Goal: Transaction & Acquisition: Book appointment/travel/reservation

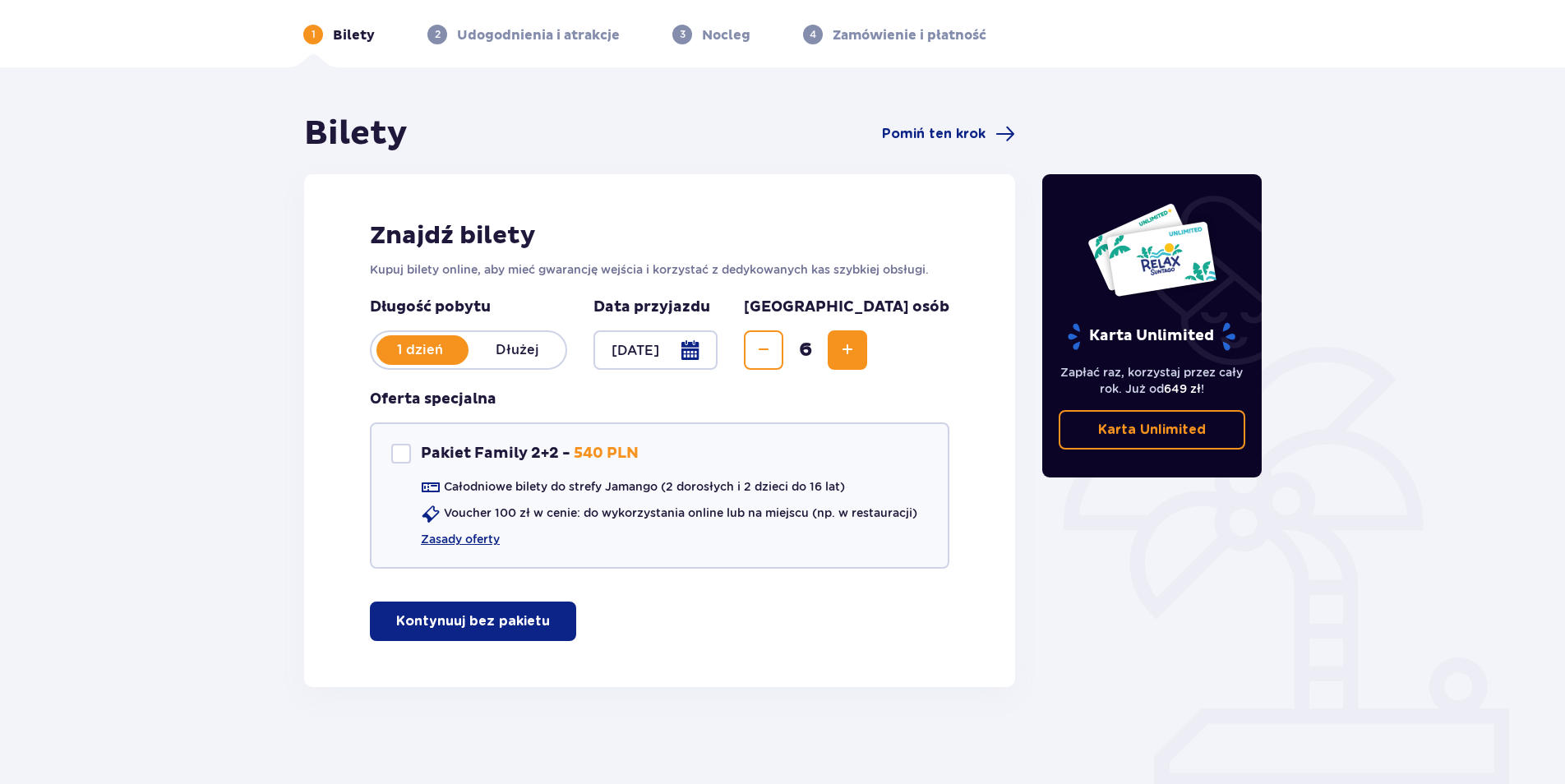
scroll to position [63, 0]
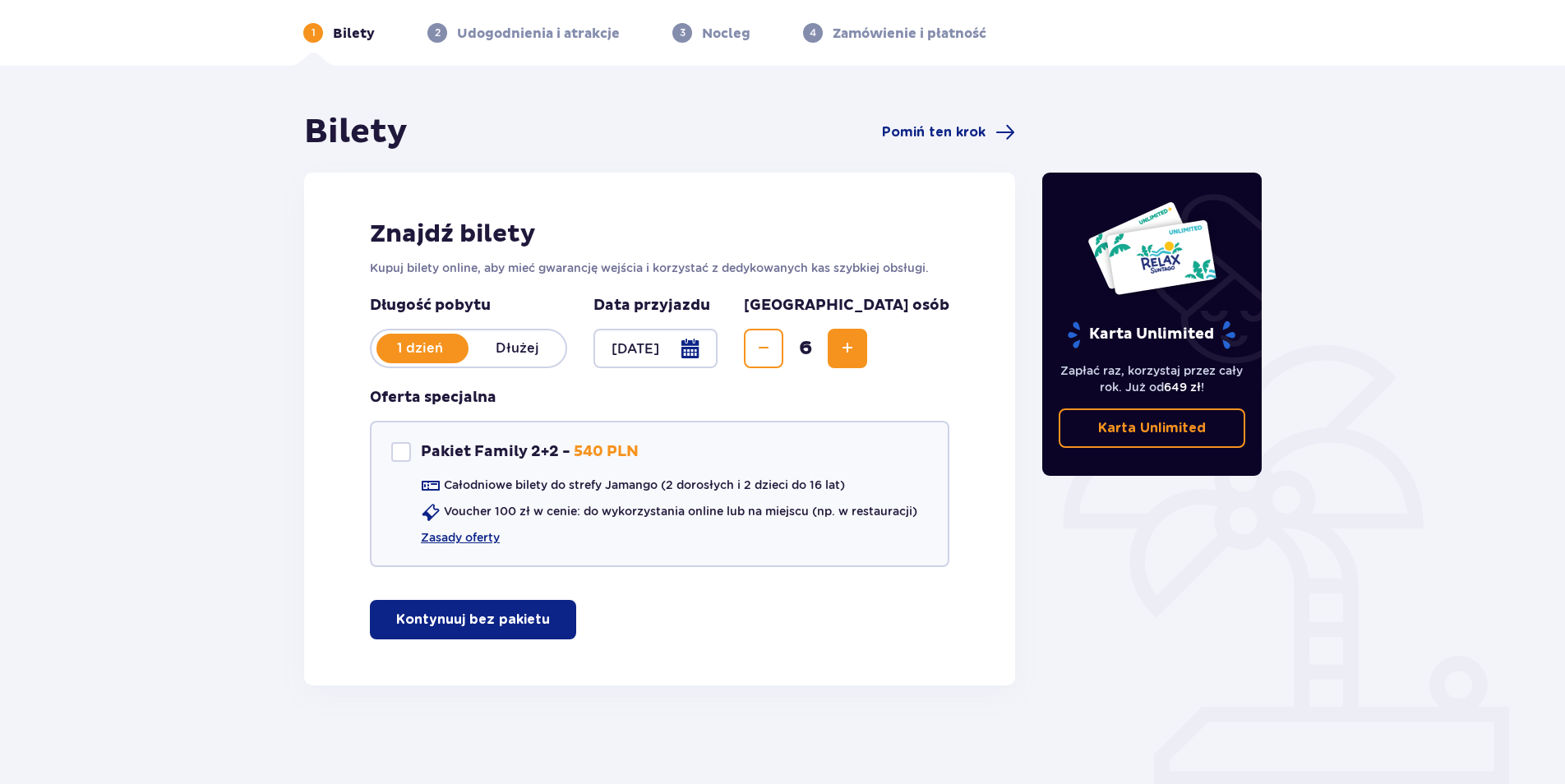
click at [543, 605] on button "Kontynuuj bez pakietu" at bounding box center [472, 620] width 206 height 40
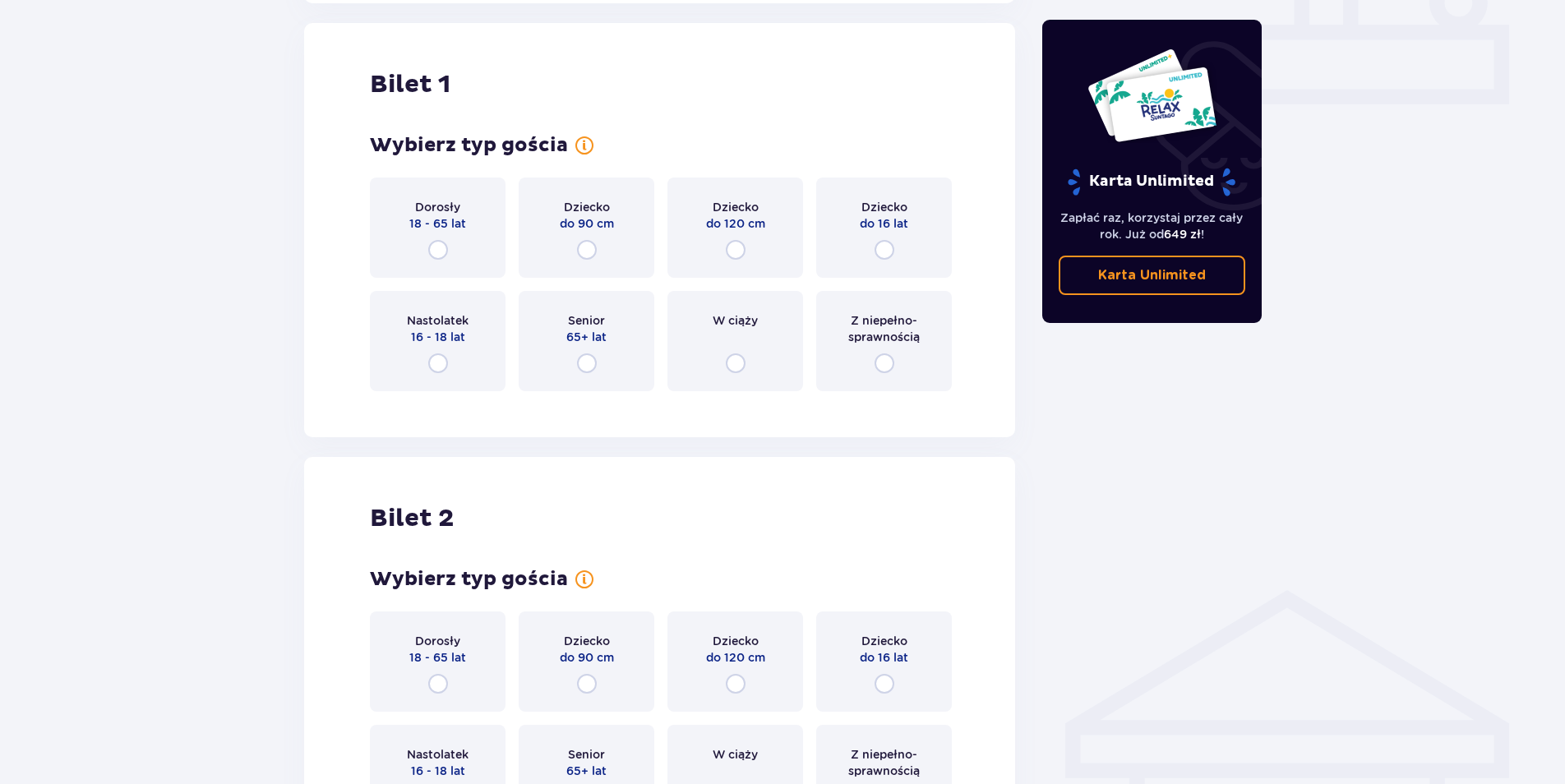
scroll to position [748, 0]
click at [439, 243] on input "radio" at bounding box center [437, 246] width 19 height 19
radio input "true"
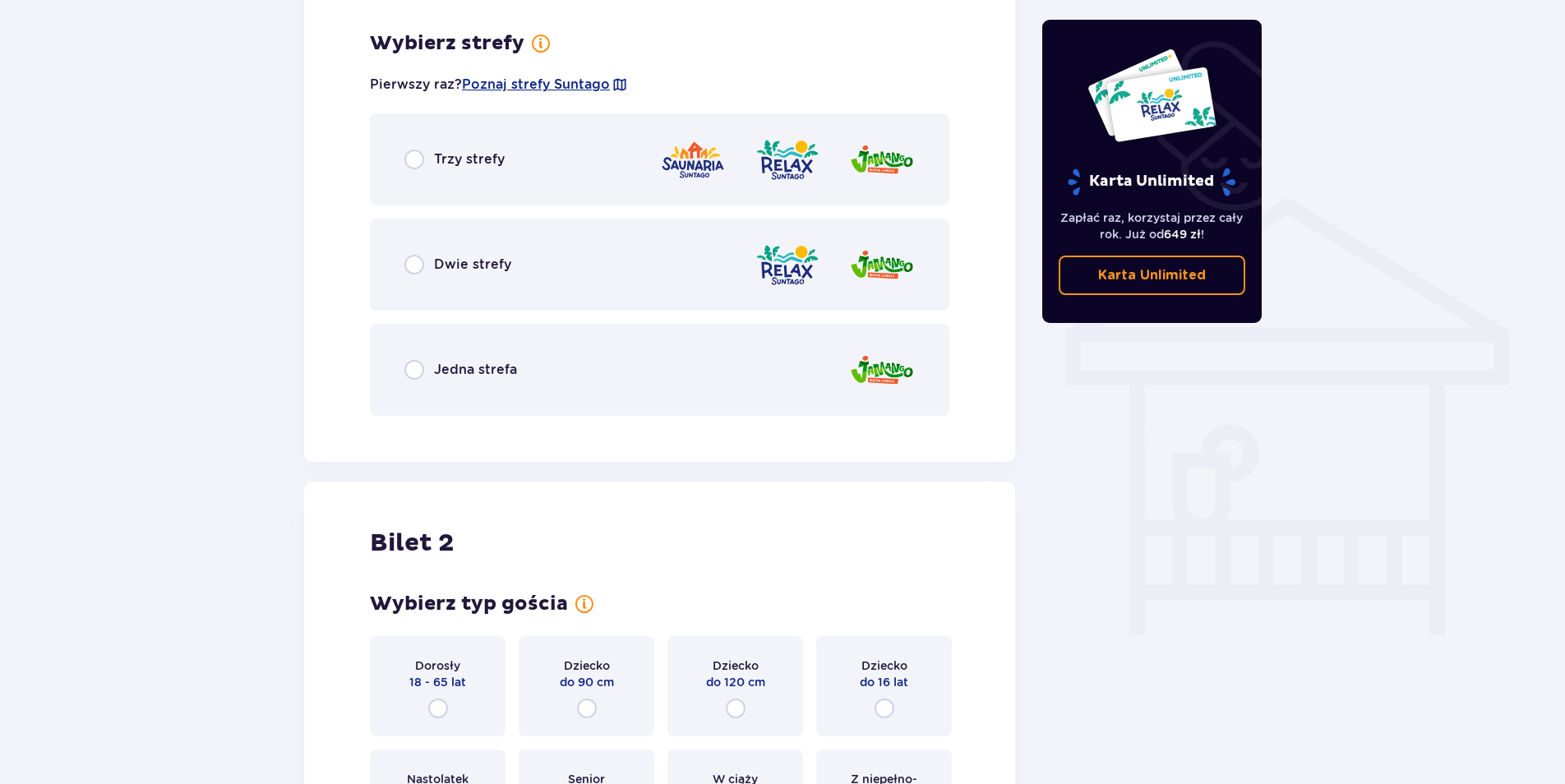
scroll to position [1148, 0]
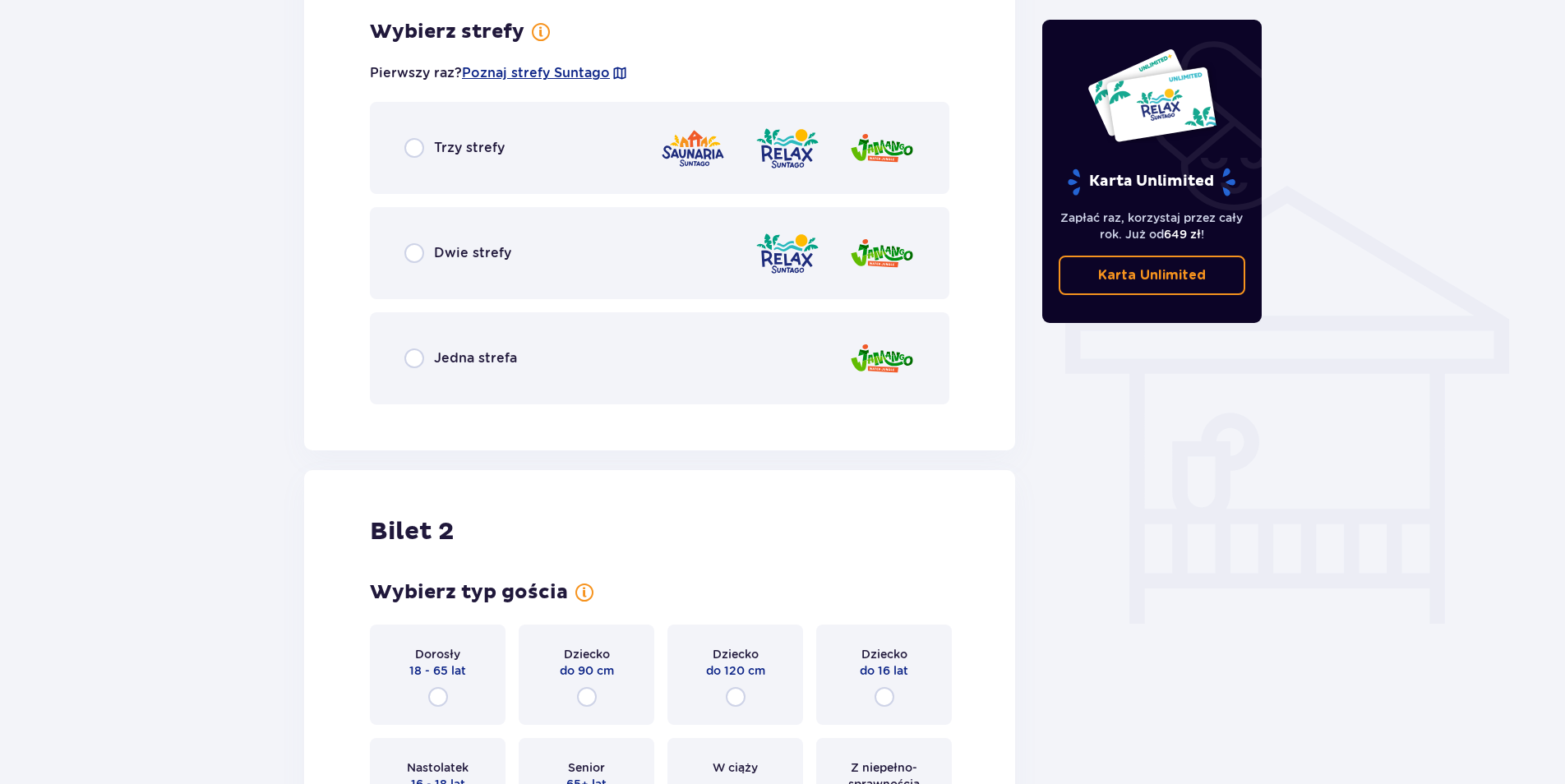
click at [419, 251] on input "radio" at bounding box center [414, 253] width 19 height 19
radio input "true"
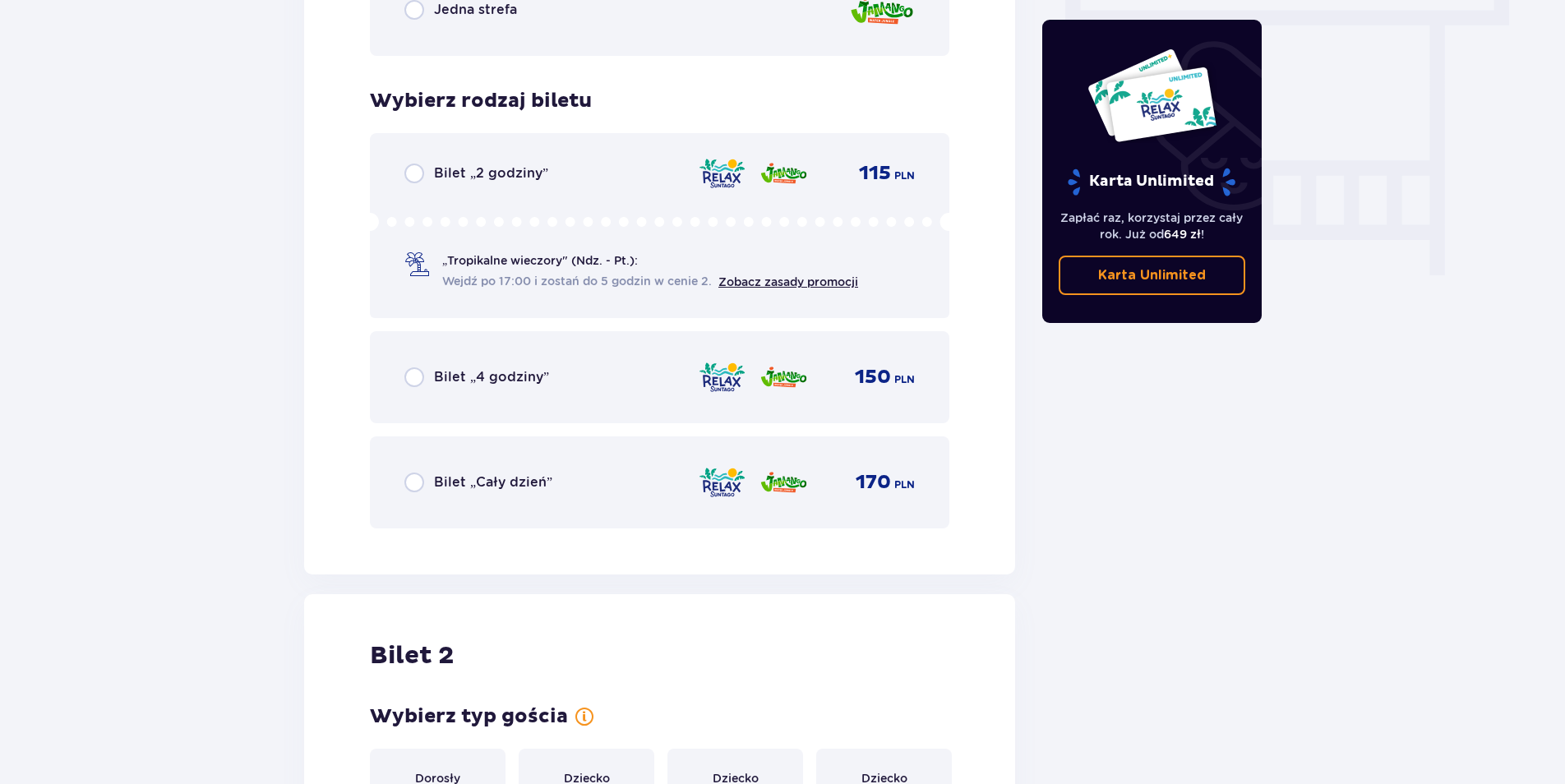
scroll to position [1566, 0]
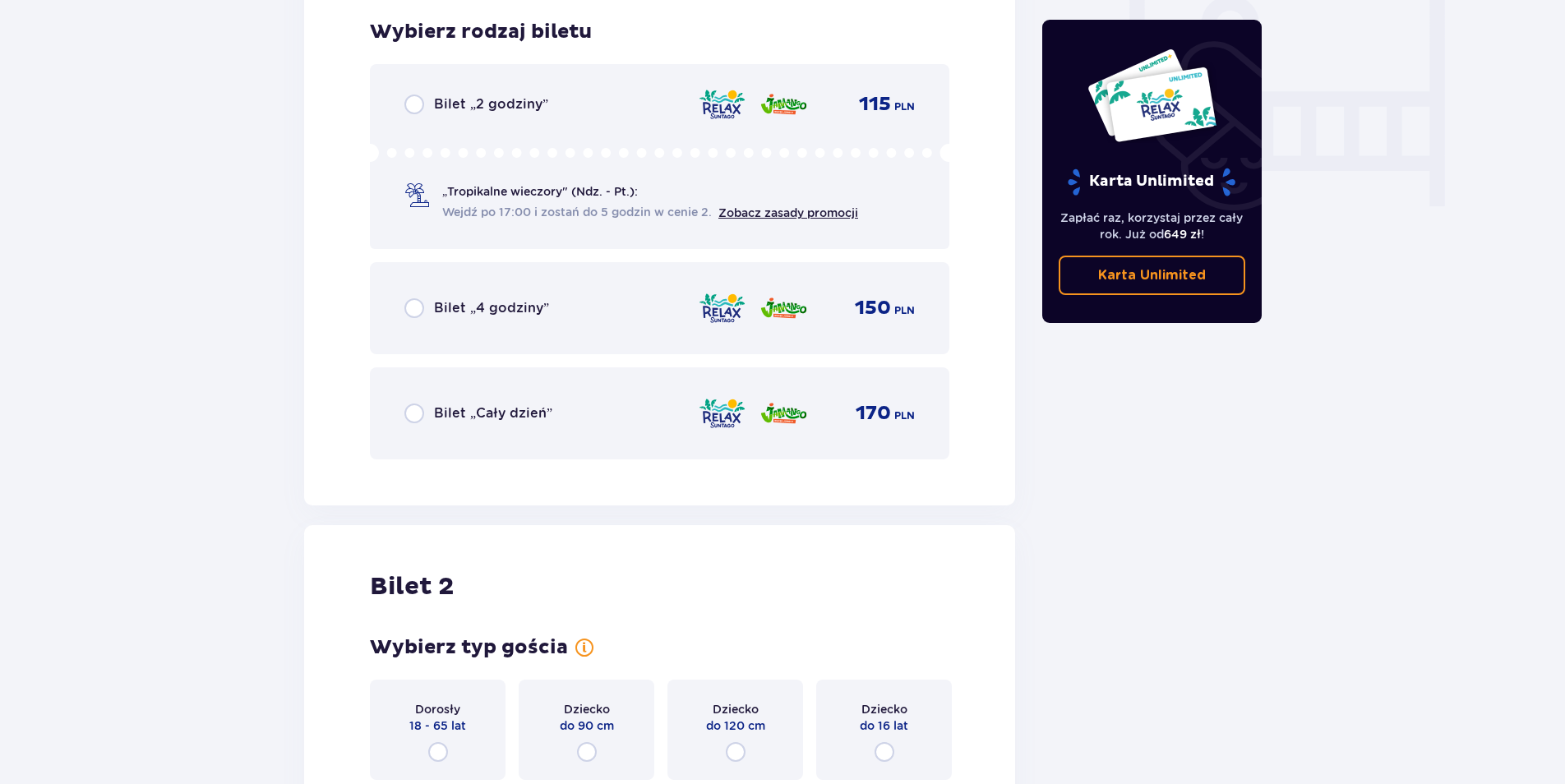
click at [420, 409] on input "radio" at bounding box center [414, 413] width 19 height 19
radio input "true"
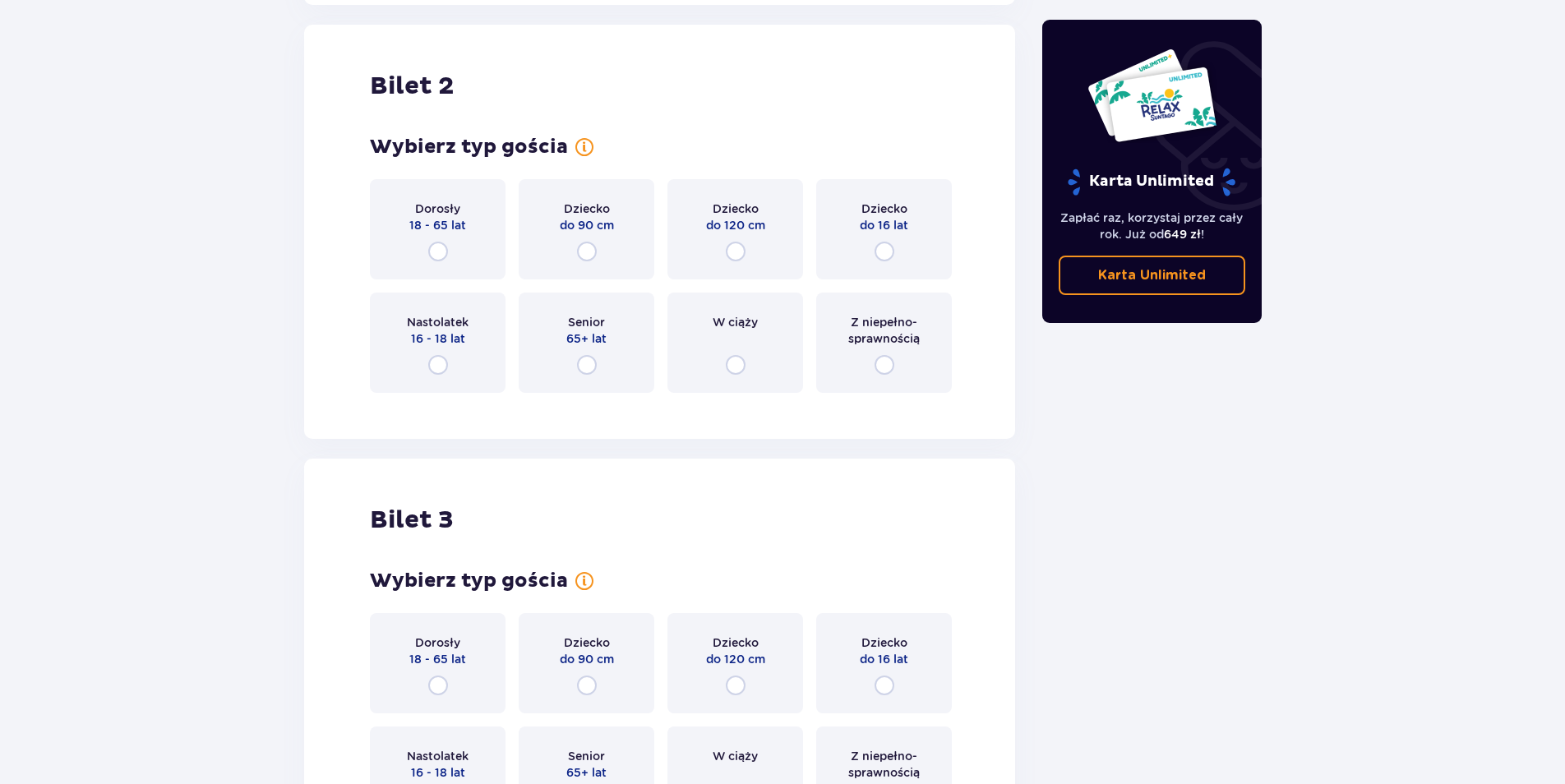
scroll to position [2071, 0]
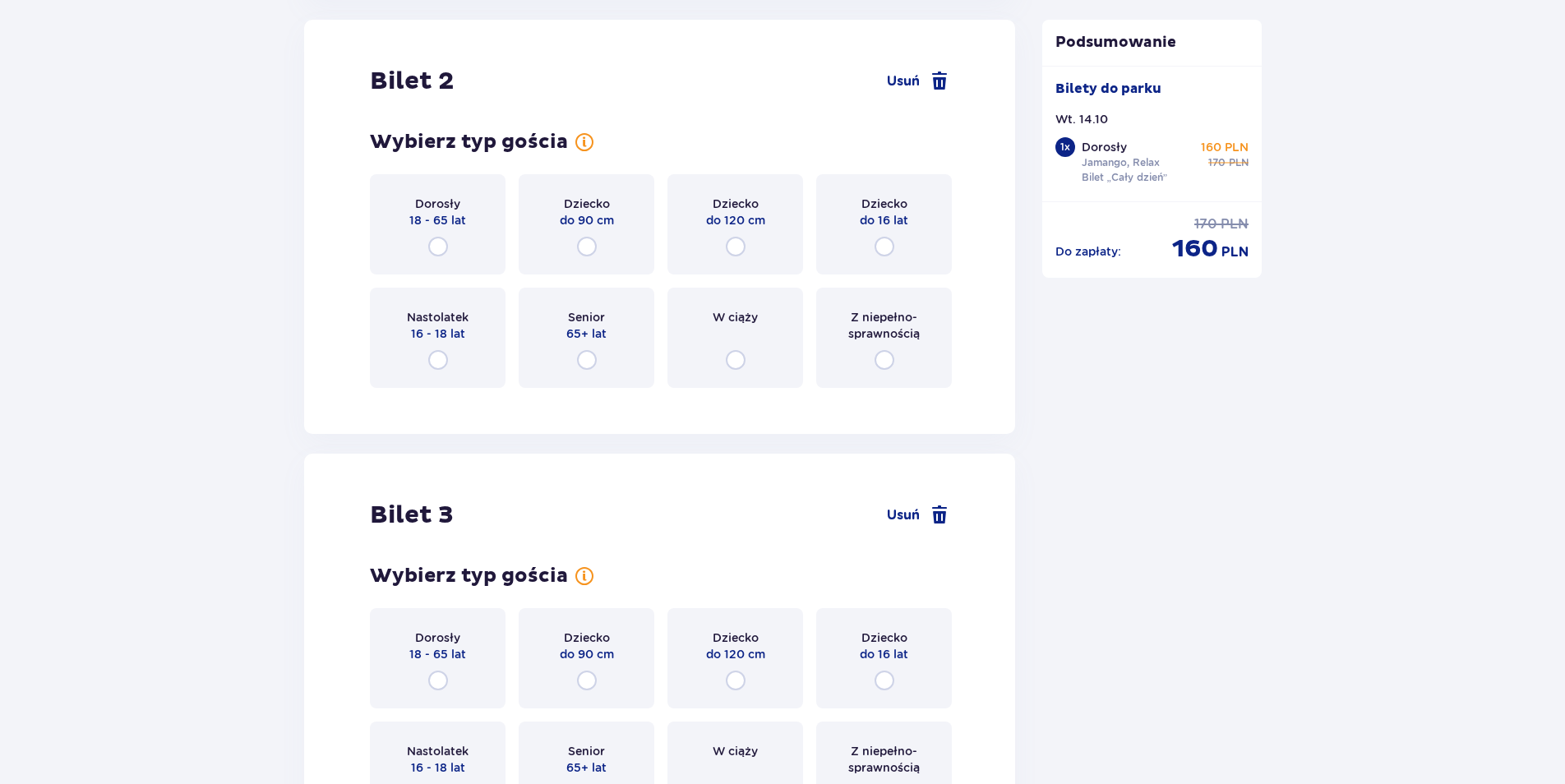
click at [435, 247] on input "radio" at bounding box center [437, 246] width 19 height 19
radio input "true"
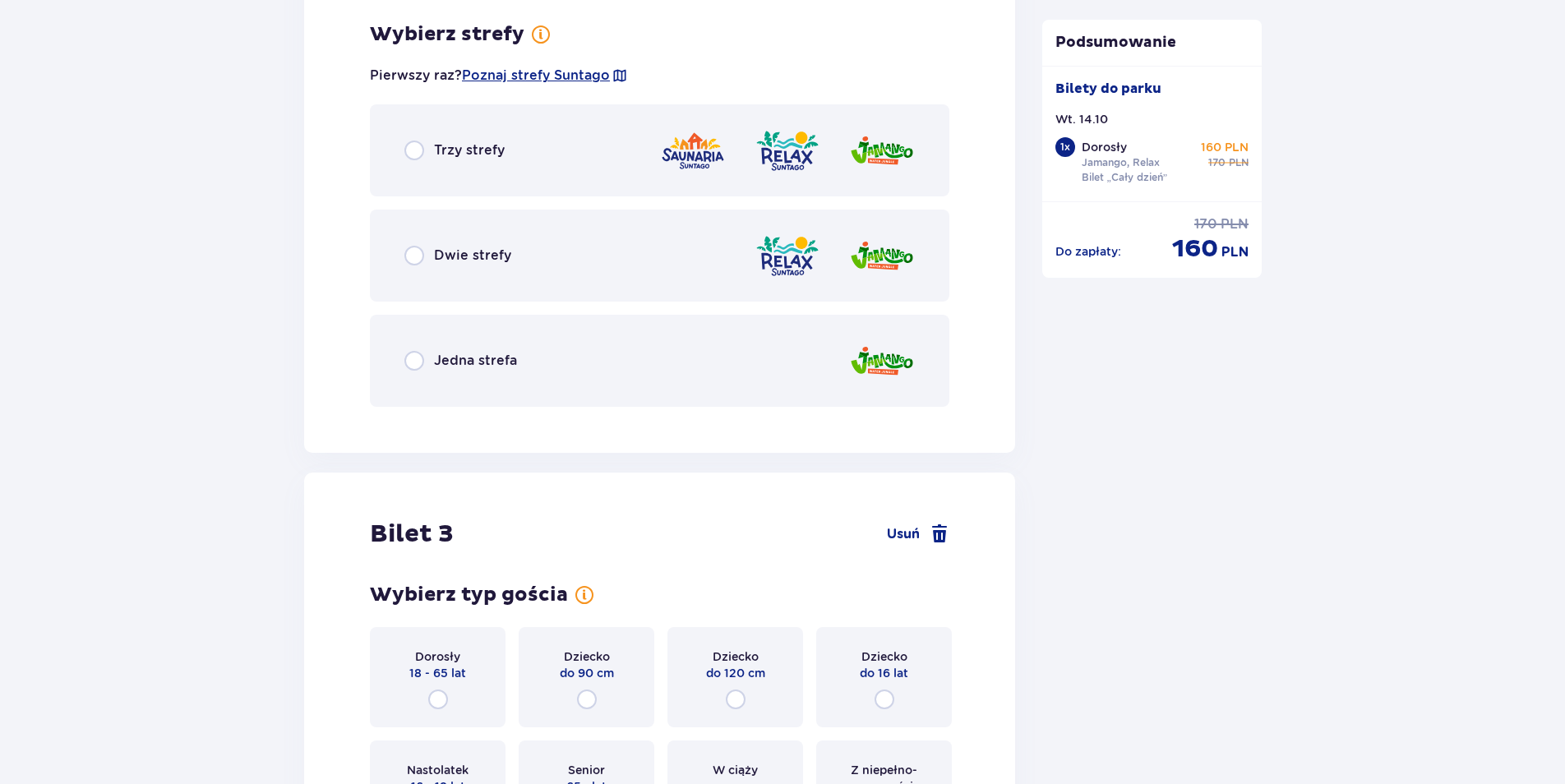
scroll to position [2472, 0]
click at [412, 248] on input "radio" at bounding box center [414, 253] width 19 height 19
radio input "true"
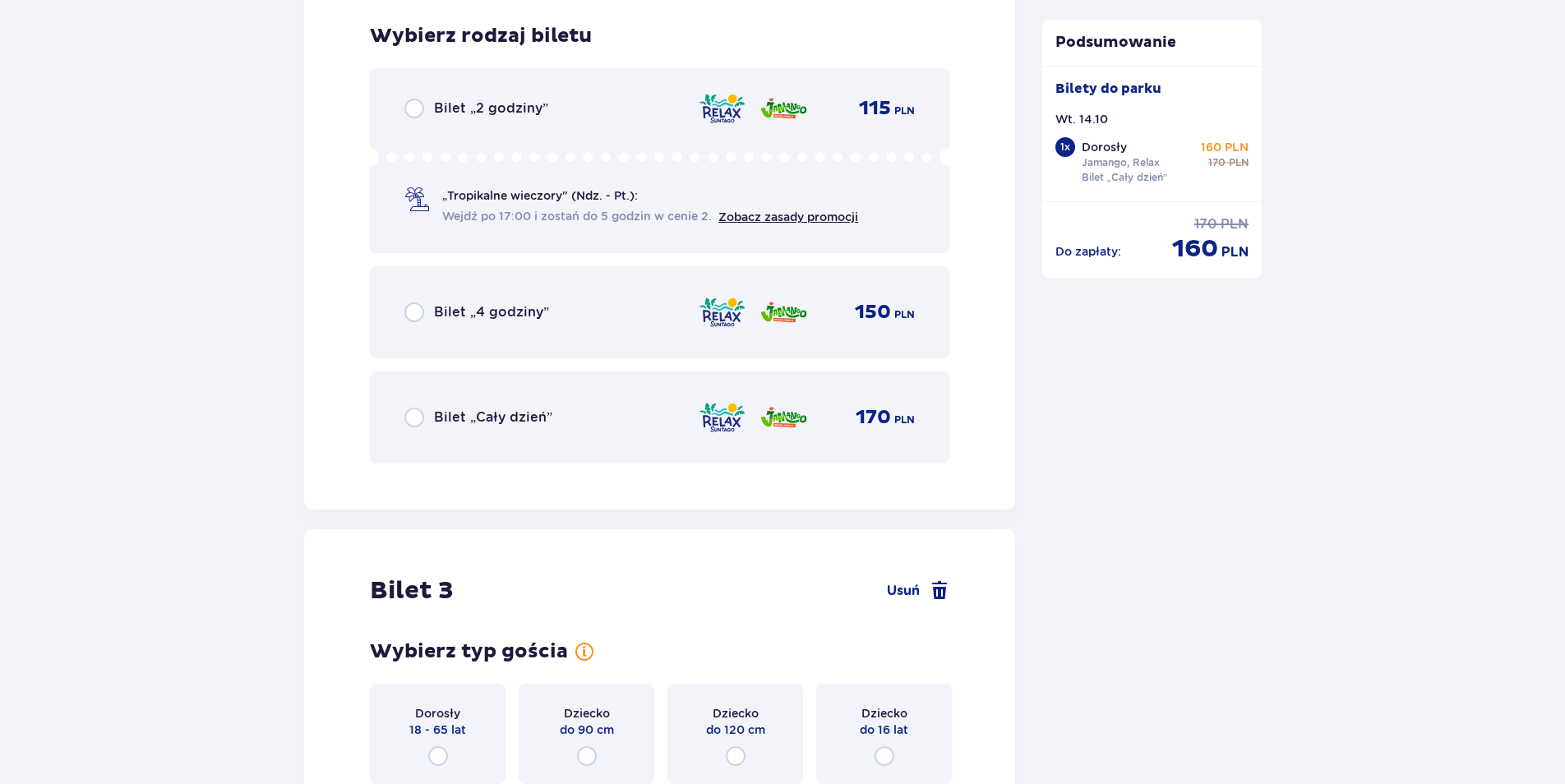
scroll to position [2890, 0]
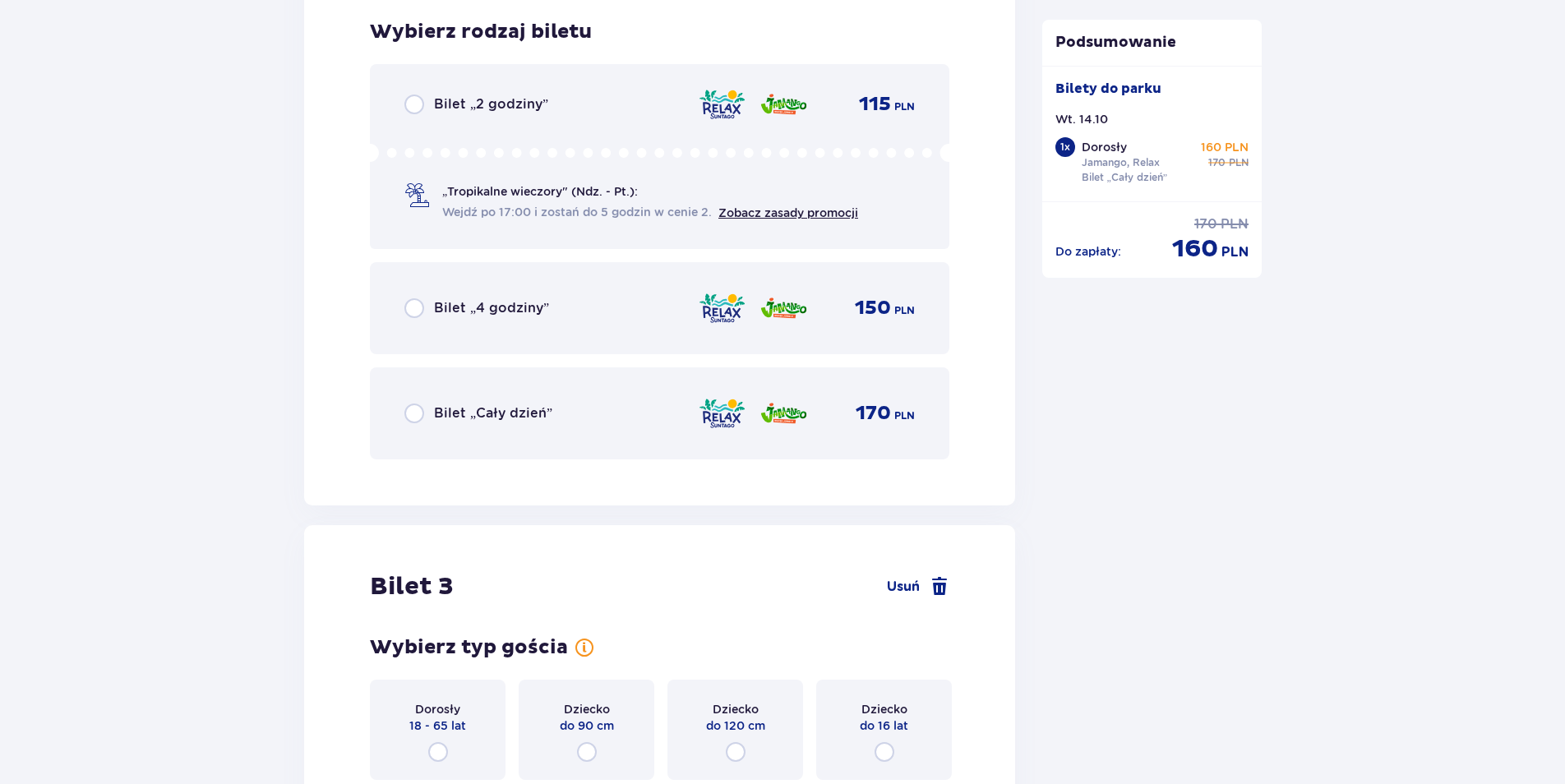
click at [408, 409] on input "radio" at bounding box center [414, 413] width 19 height 19
radio input "true"
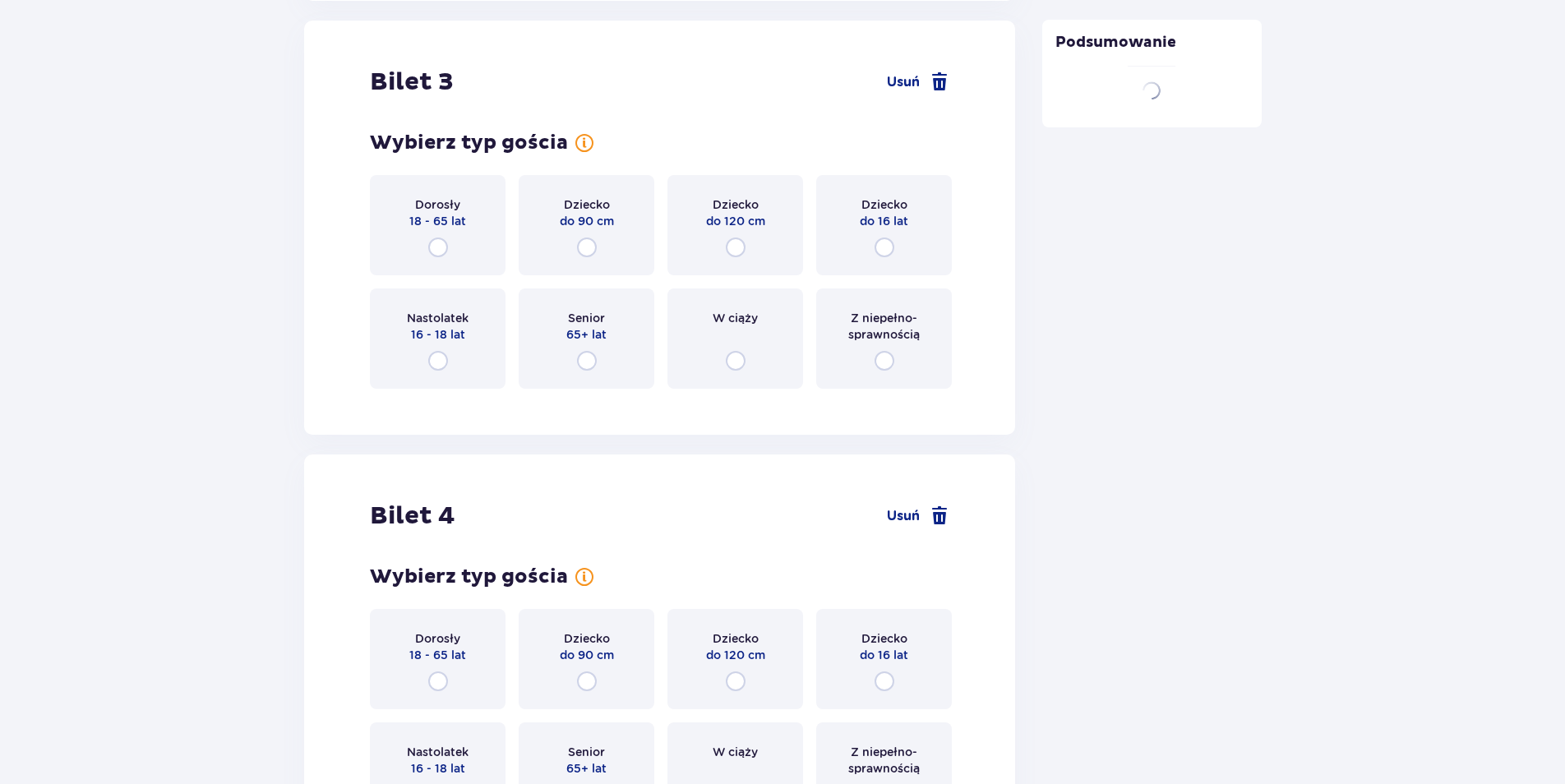
scroll to position [3395, 0]
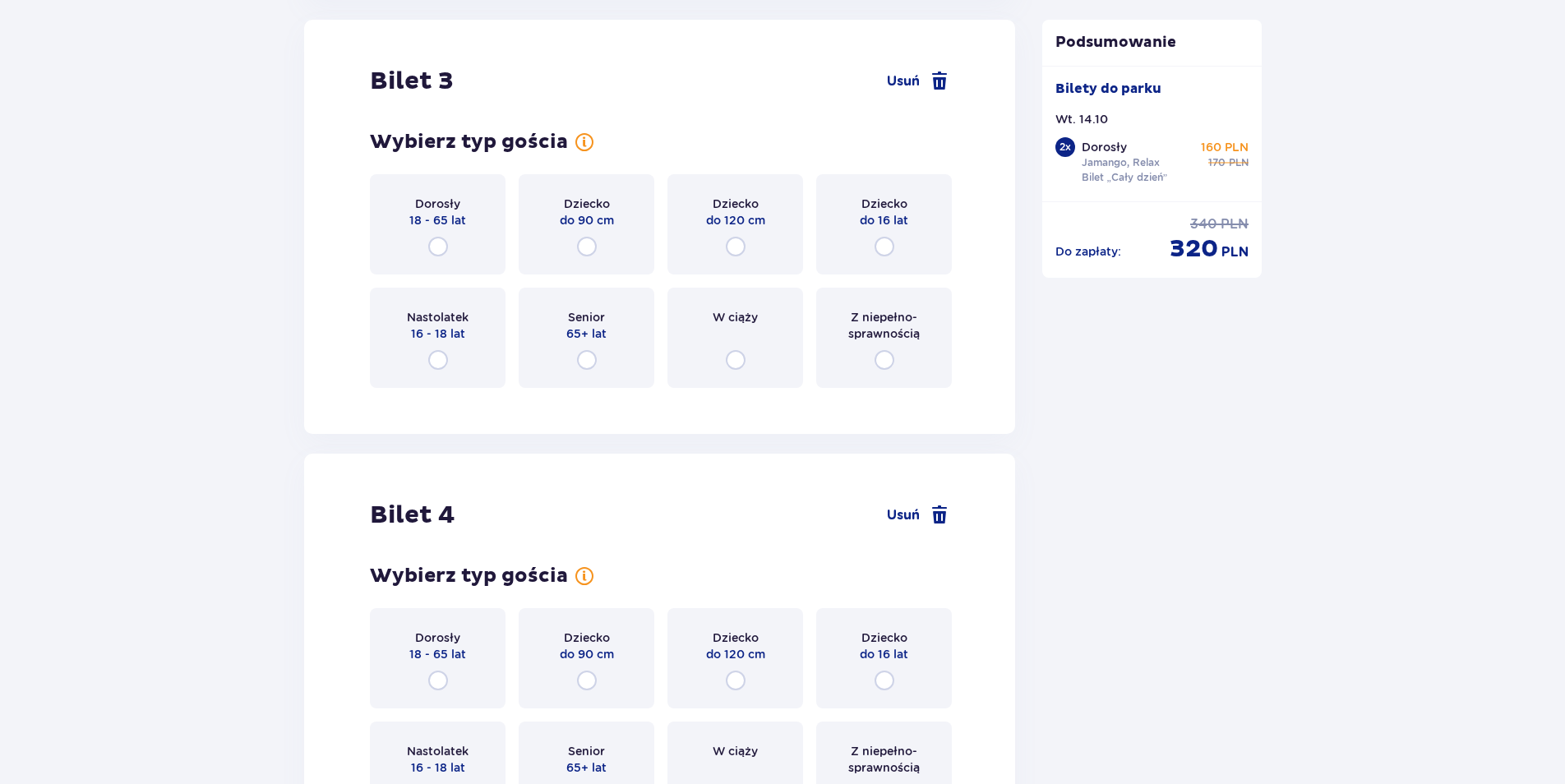
click at [885, 249] on input "radio" at bounding box center [883, 246] width 19 height 19
radio input "true"
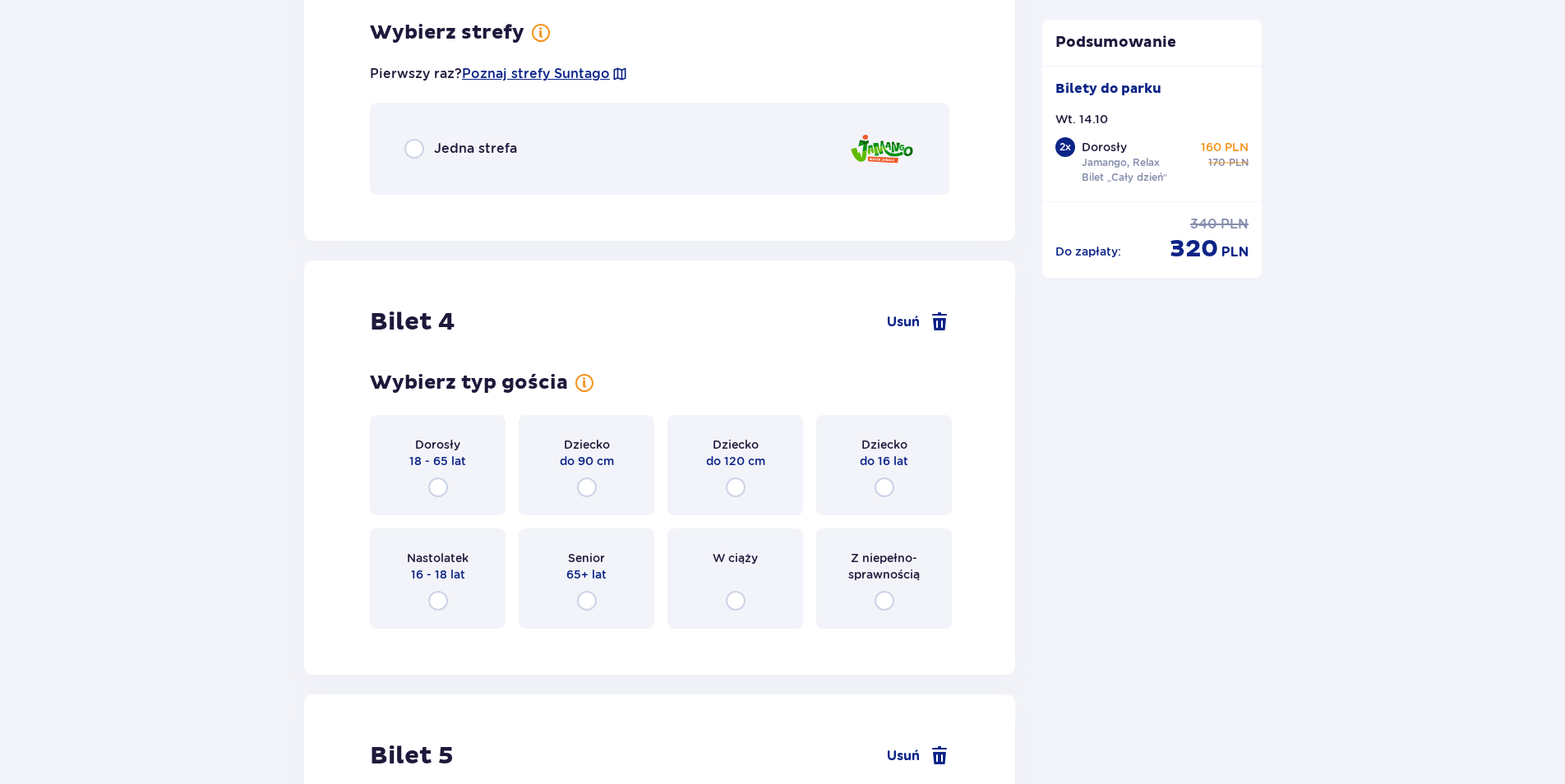
scroll to position [3796, 0]
click at [405, 145] on input "radio" at bounding box center [414, 147] width 19 height 19
radio input "true"
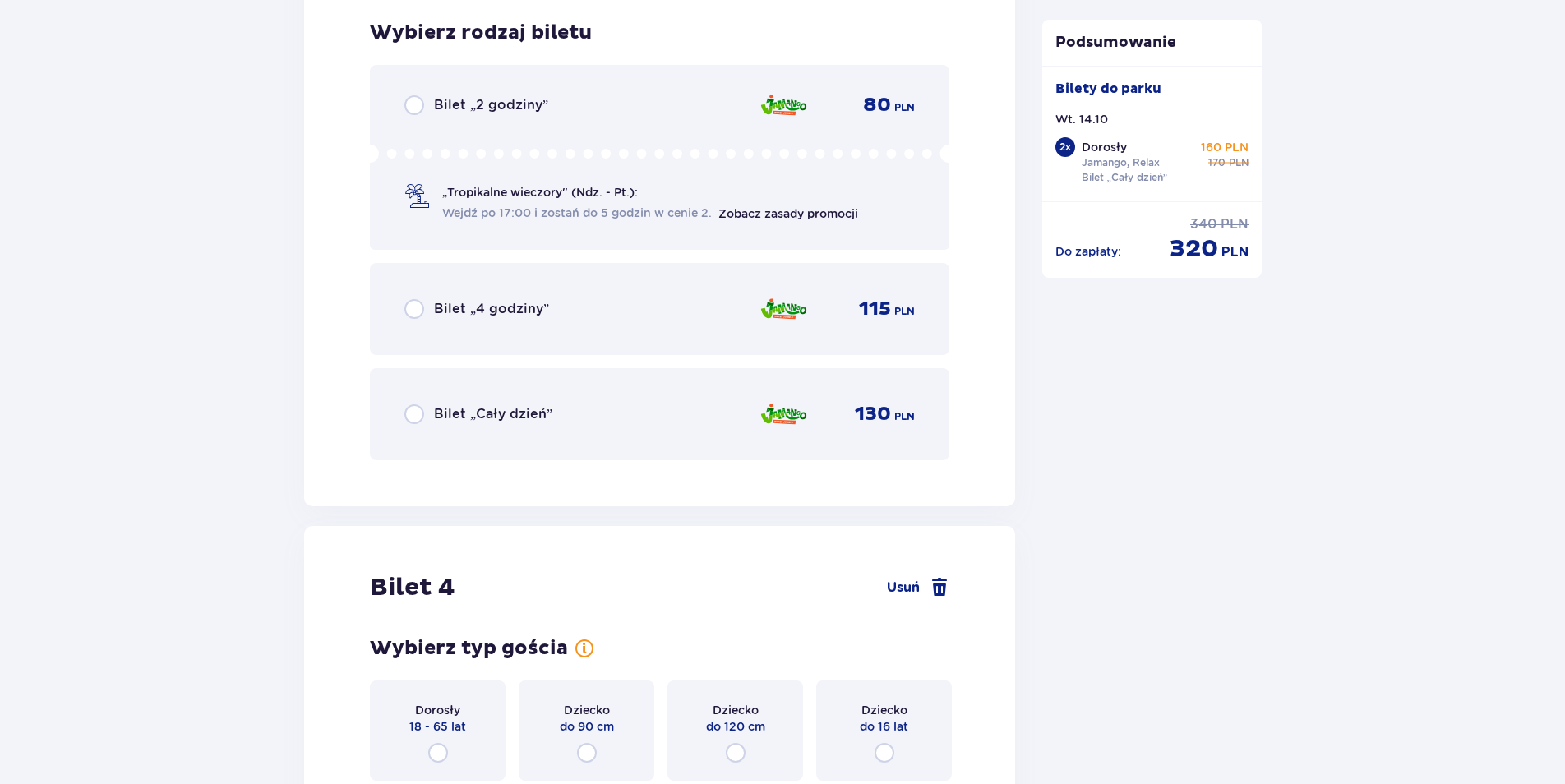
scroll to position [4003, 0]
click at [410, 414] on input "radio" at bounding box center [414, 413] width 19 height 19
radio input "true"
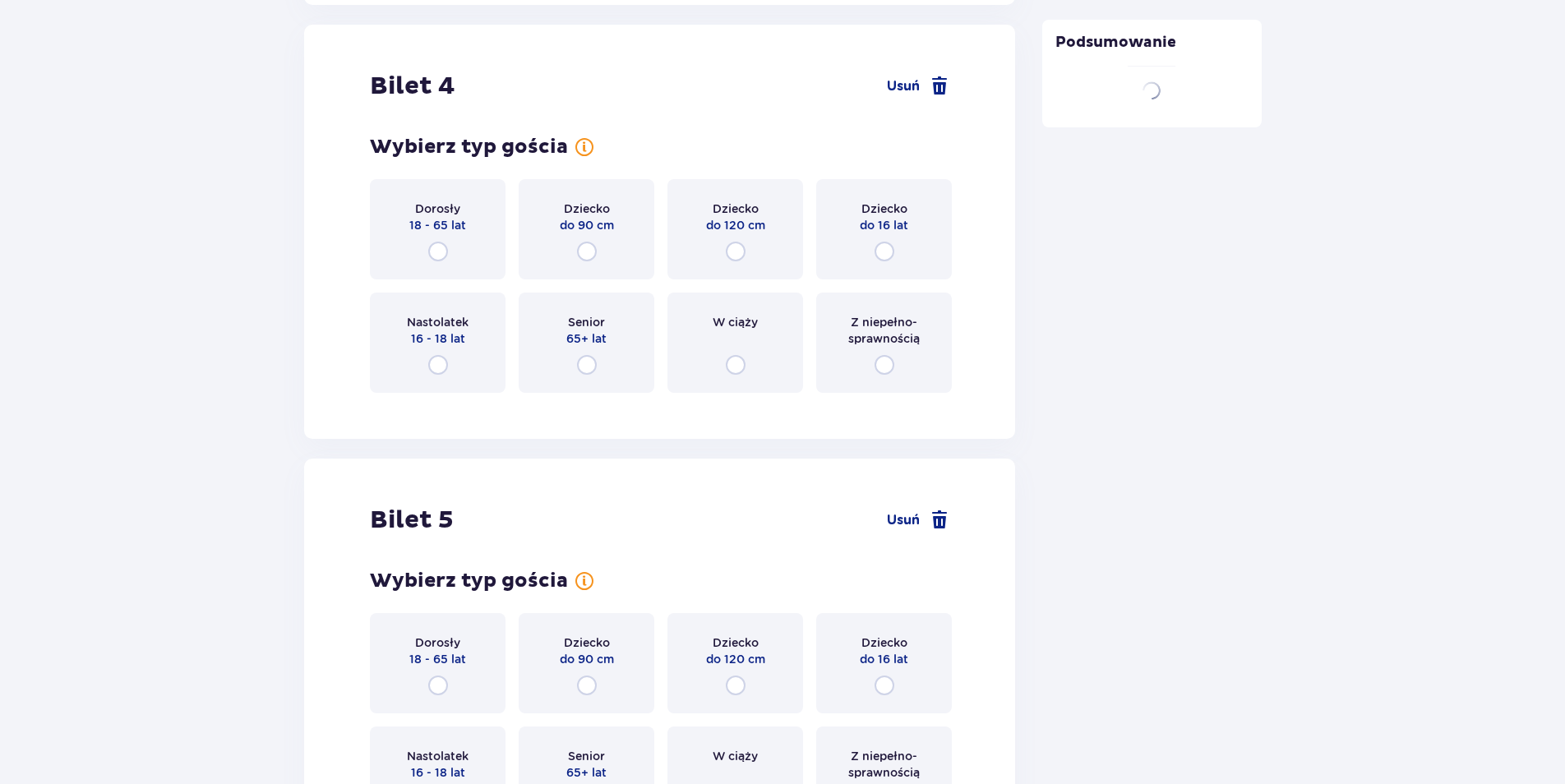
scroll to position [4508, 0]
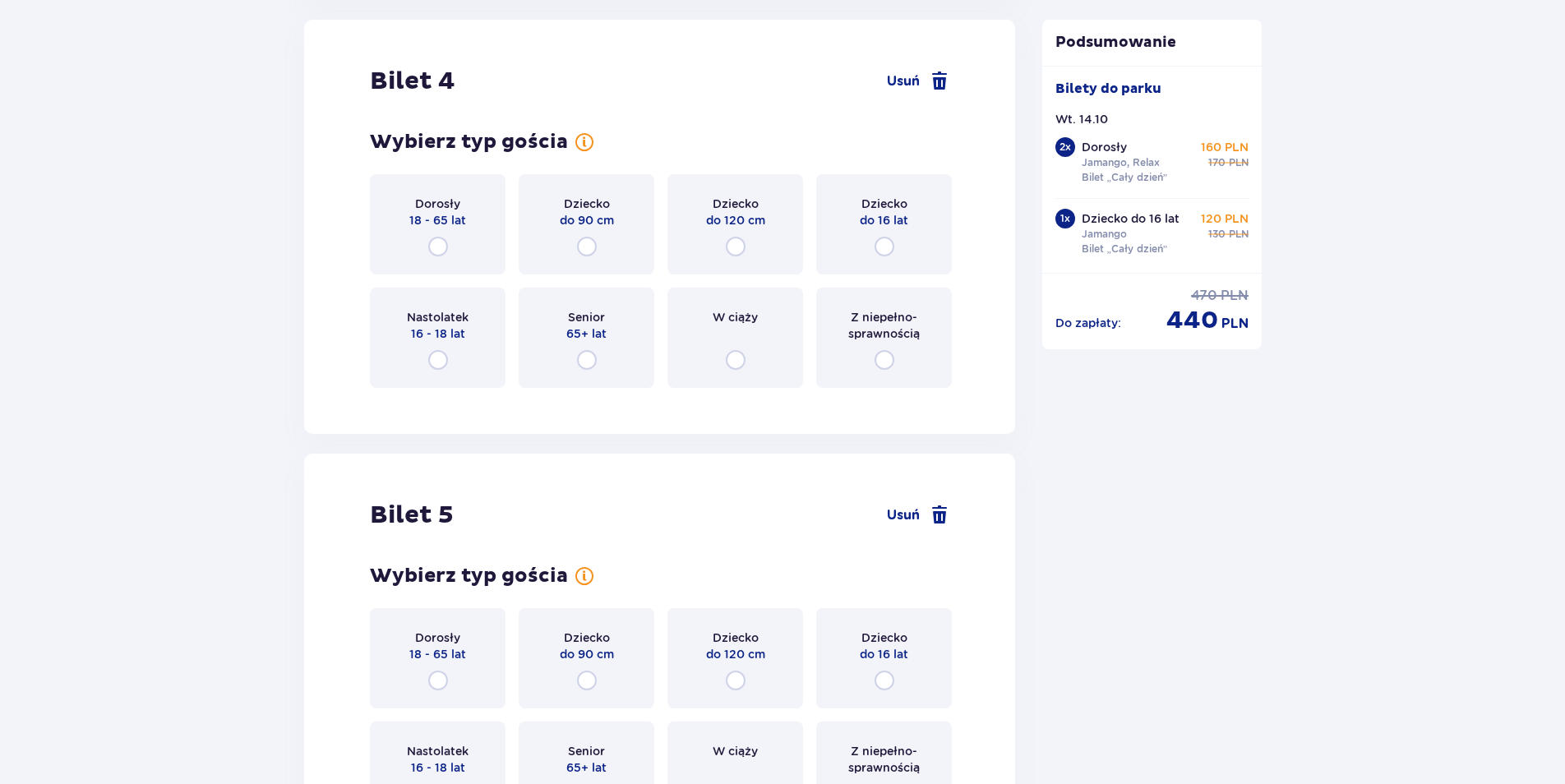
click at [888, 252] on input "radio" at bounding box center [883, 246] width 19 height 19
radio input "true"
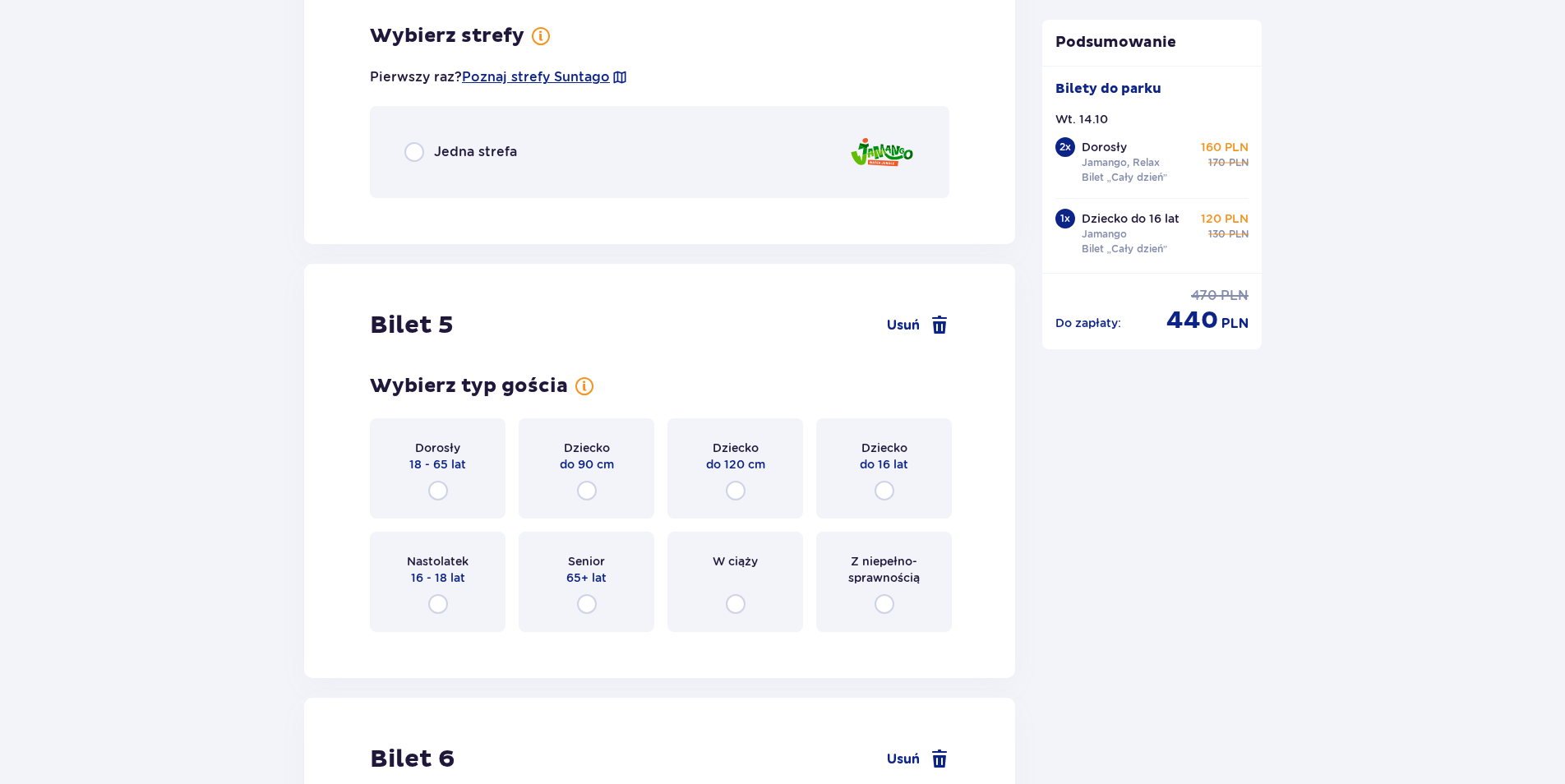
scroll to position [4909, 0]
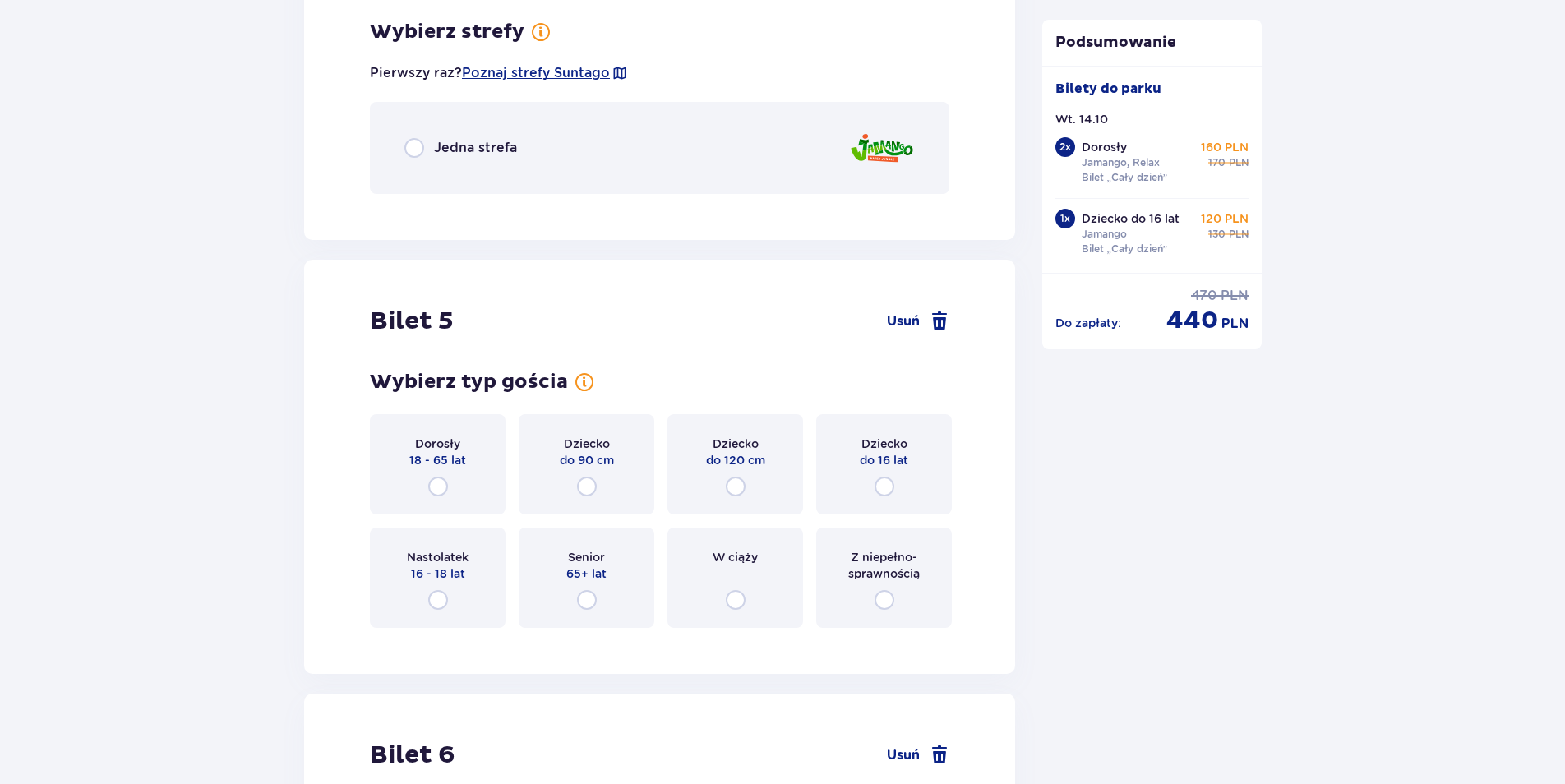
click at [405, 137] on div "Jedna strefa" at bounding box center [659, 147] width 579 height 92
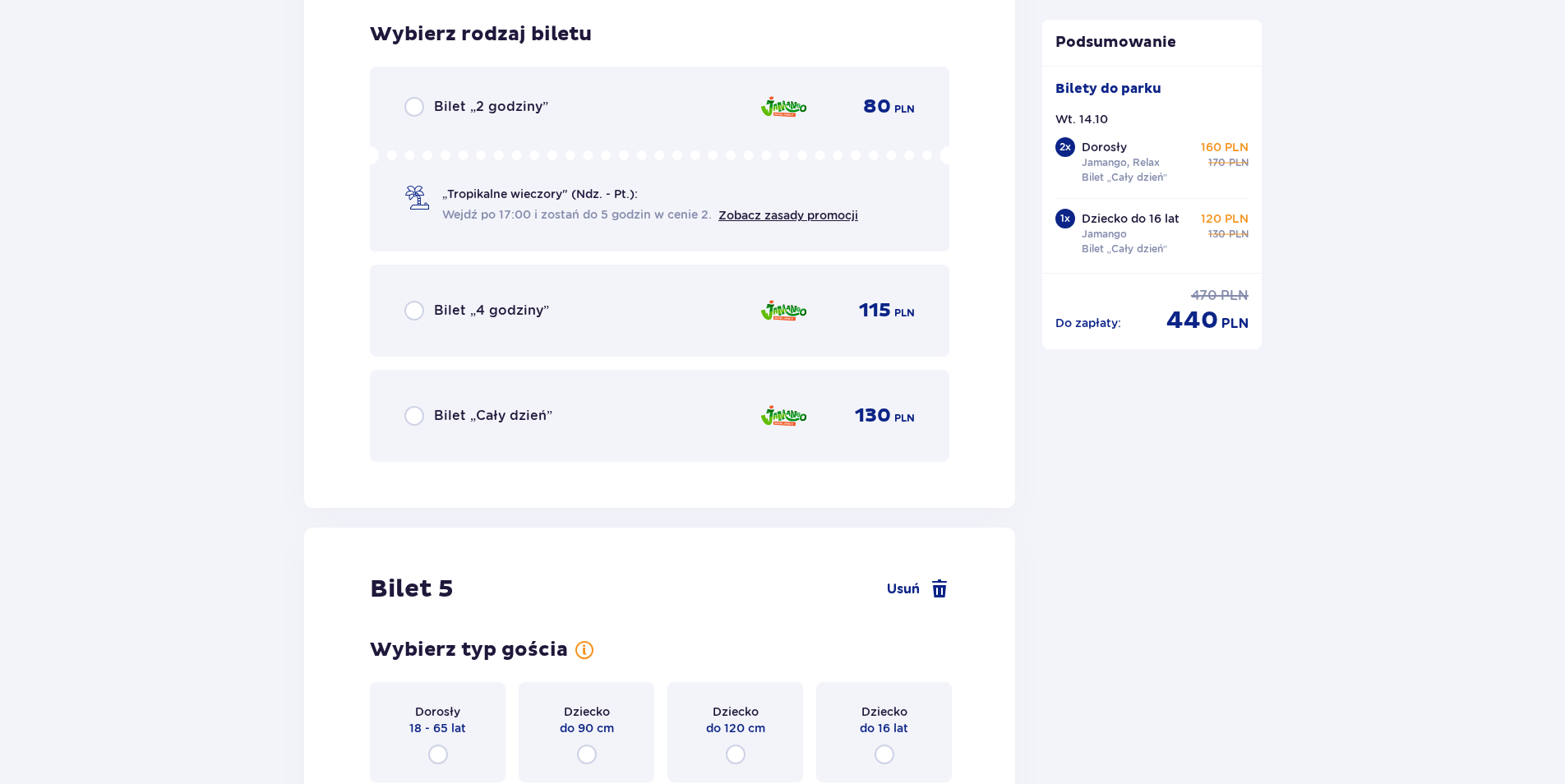
scroll to position [5117, 0]
click at [407, 403] on input "radio" at bounding box center [414, 413] width 19 height 19
radio input "true"
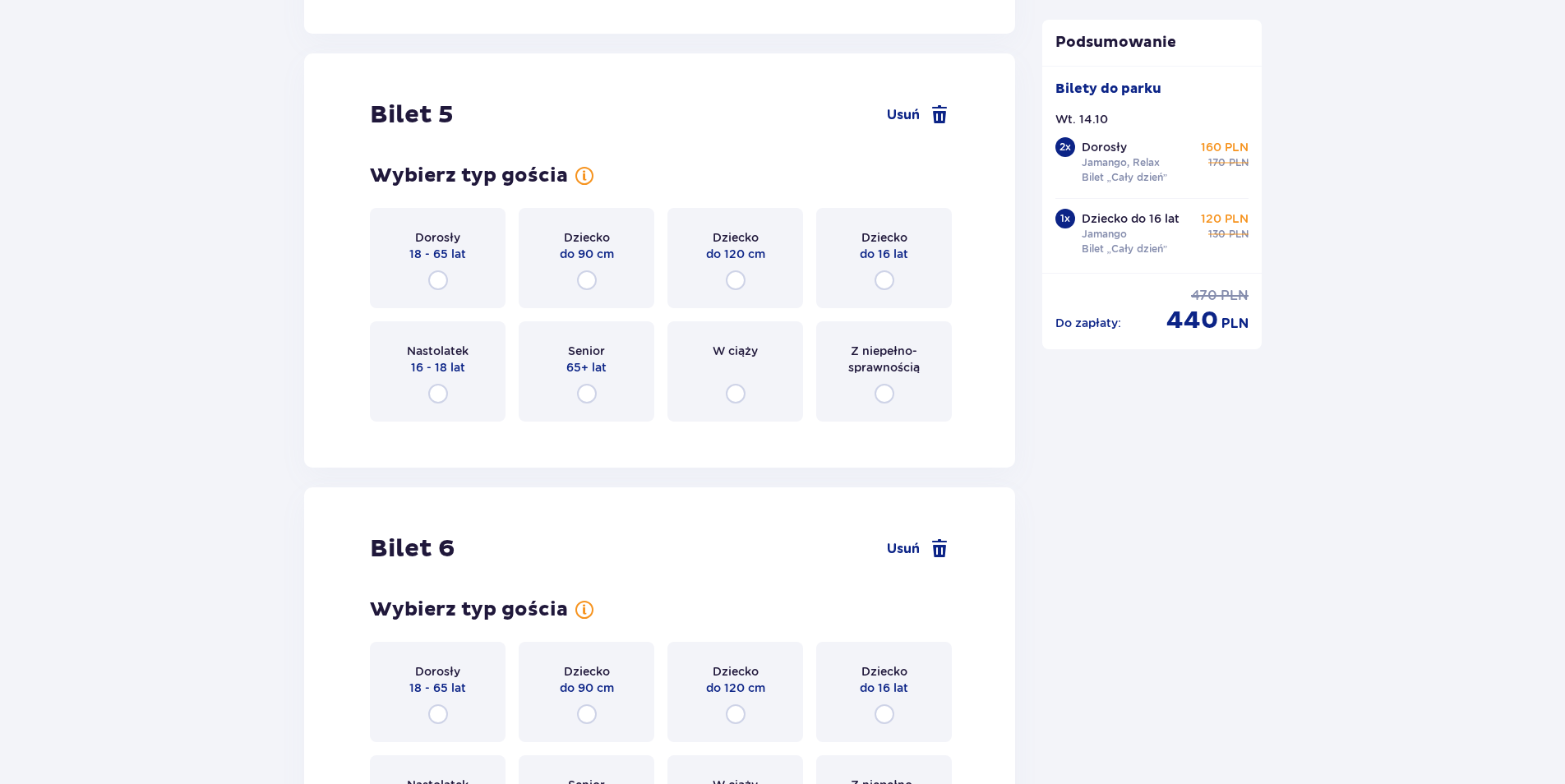
scroll to position [5622, 0]
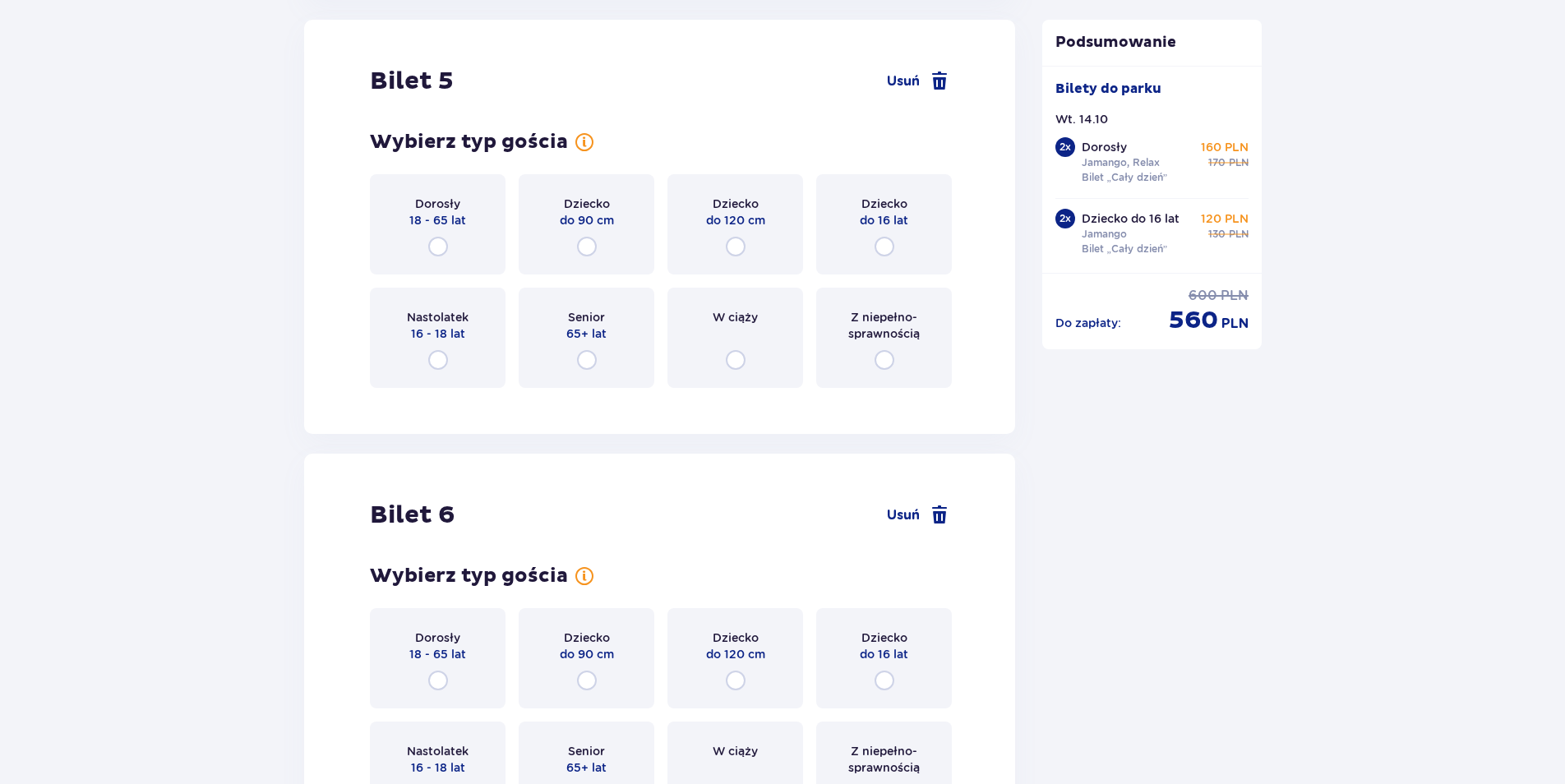
click at [432, 362] on input "radio" at bounding box center [437, 359] width 19 height 19
radio input "true"
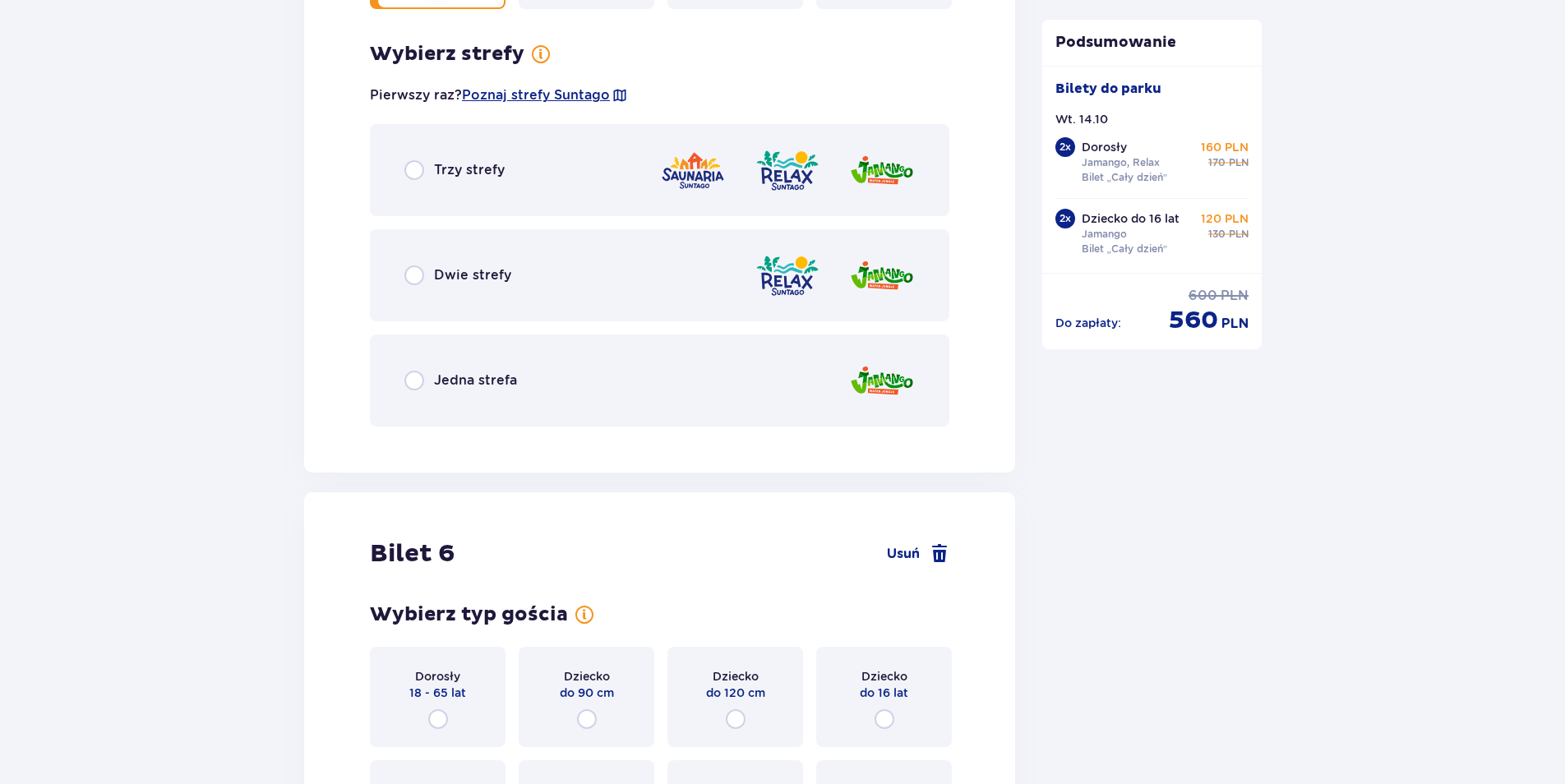
scroll to position [6023, 0]
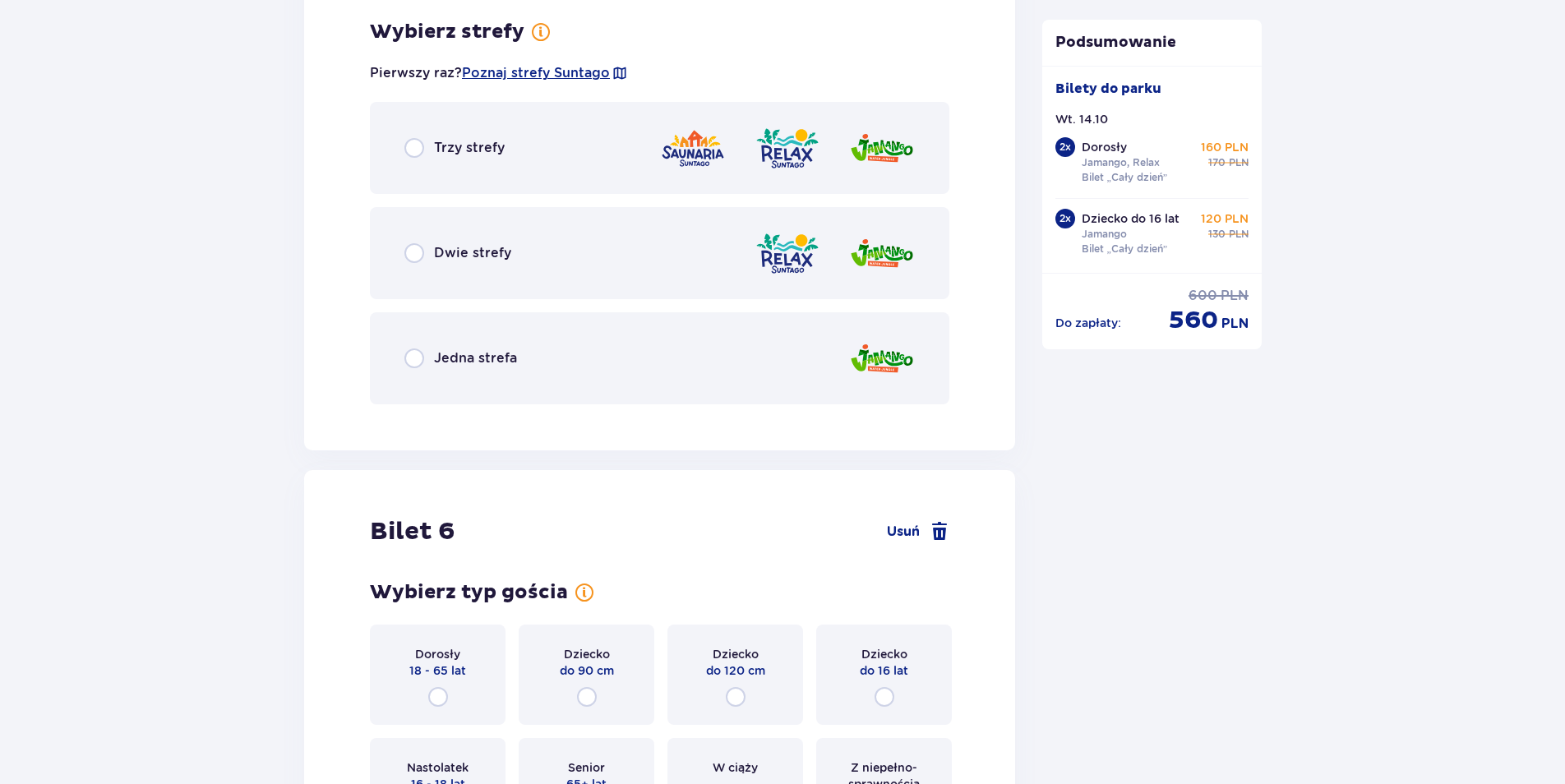
click at [415, 356] on input "radio" at bounding box center [414, 358] width 19 height 19
radio input "true"
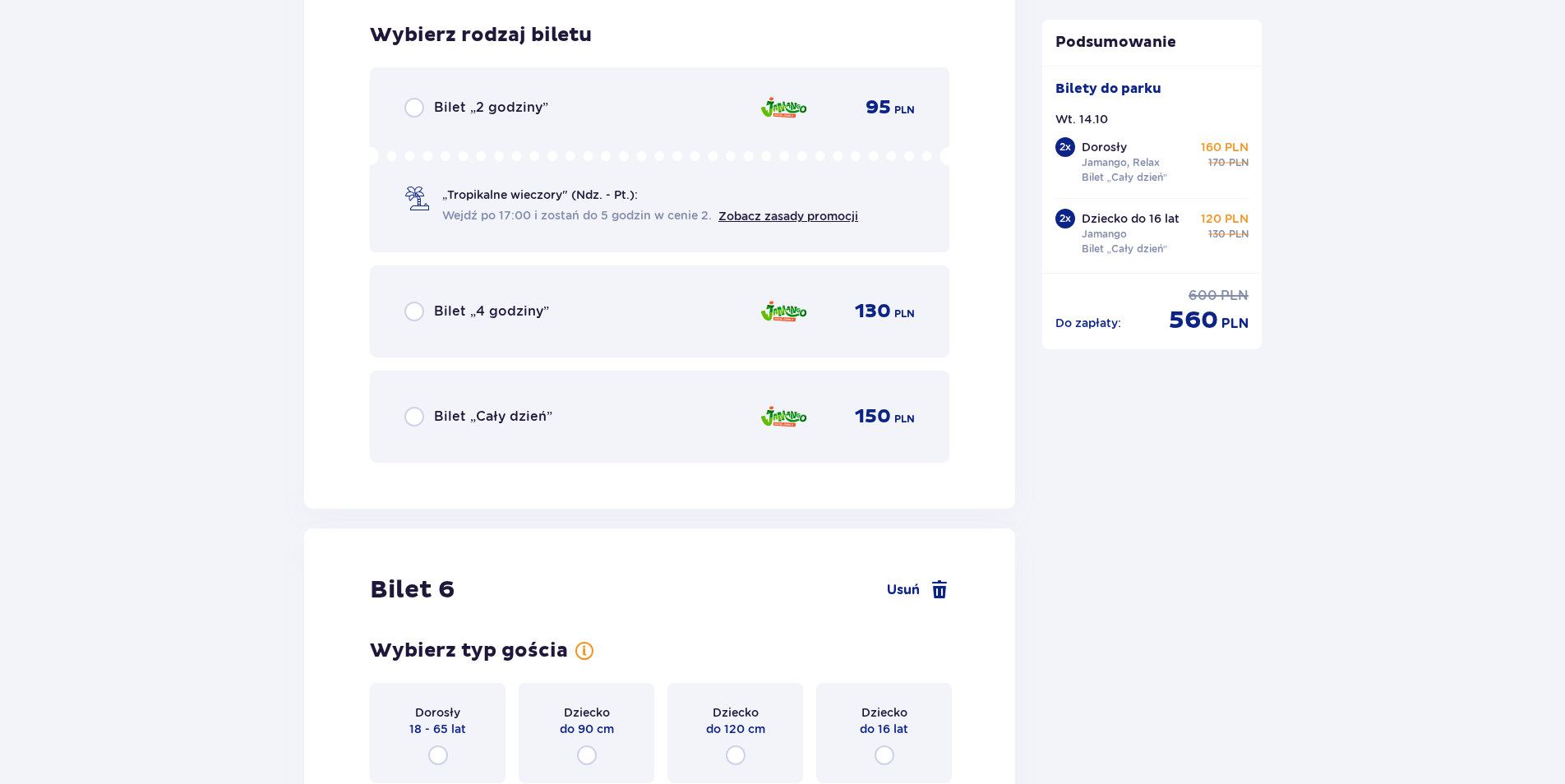
scroll to position [6441, 0]
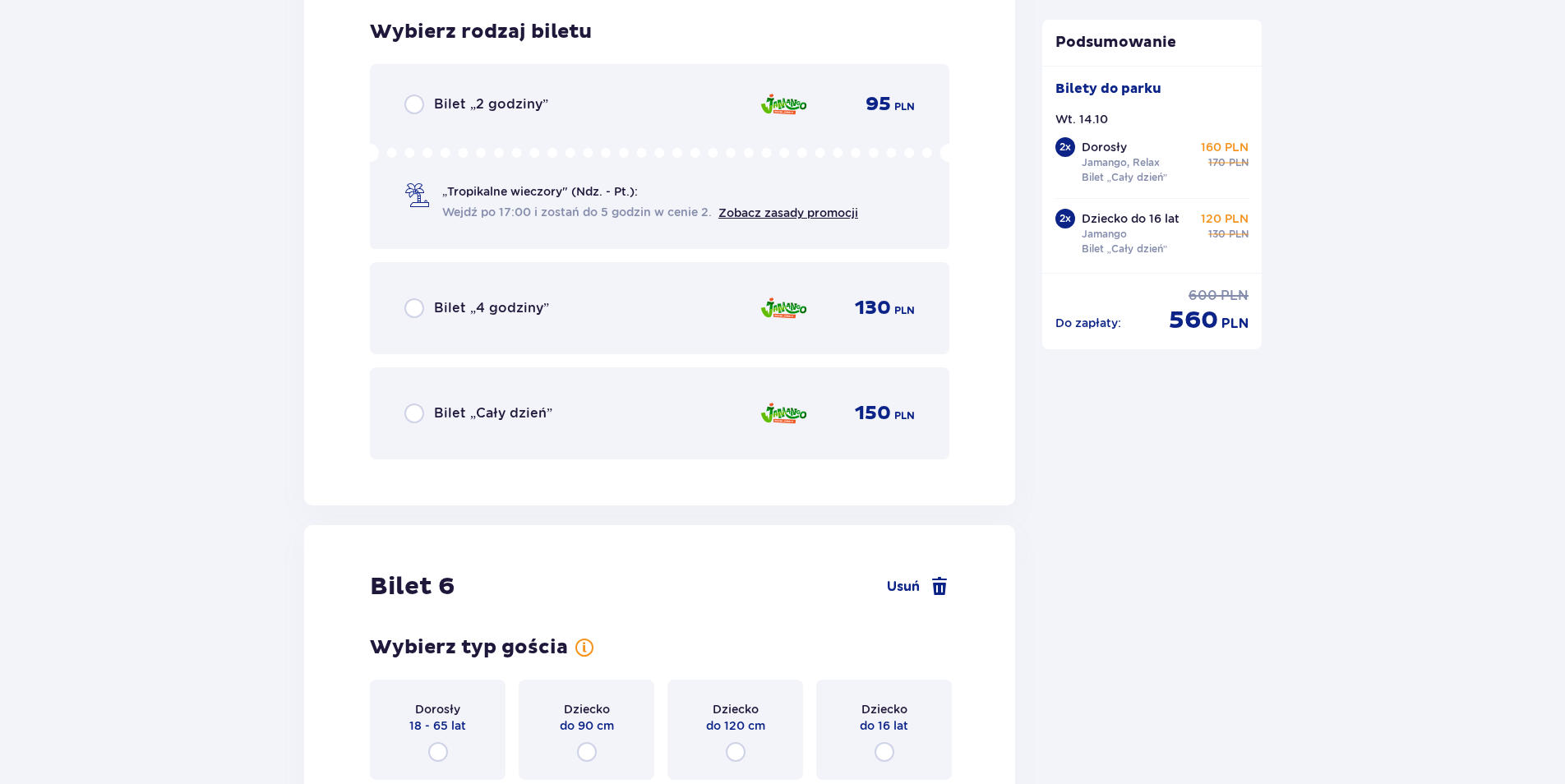
click at [415, 417] on input "radio" at bounding box center [414, 413] width 19 height 19
radio input "true"
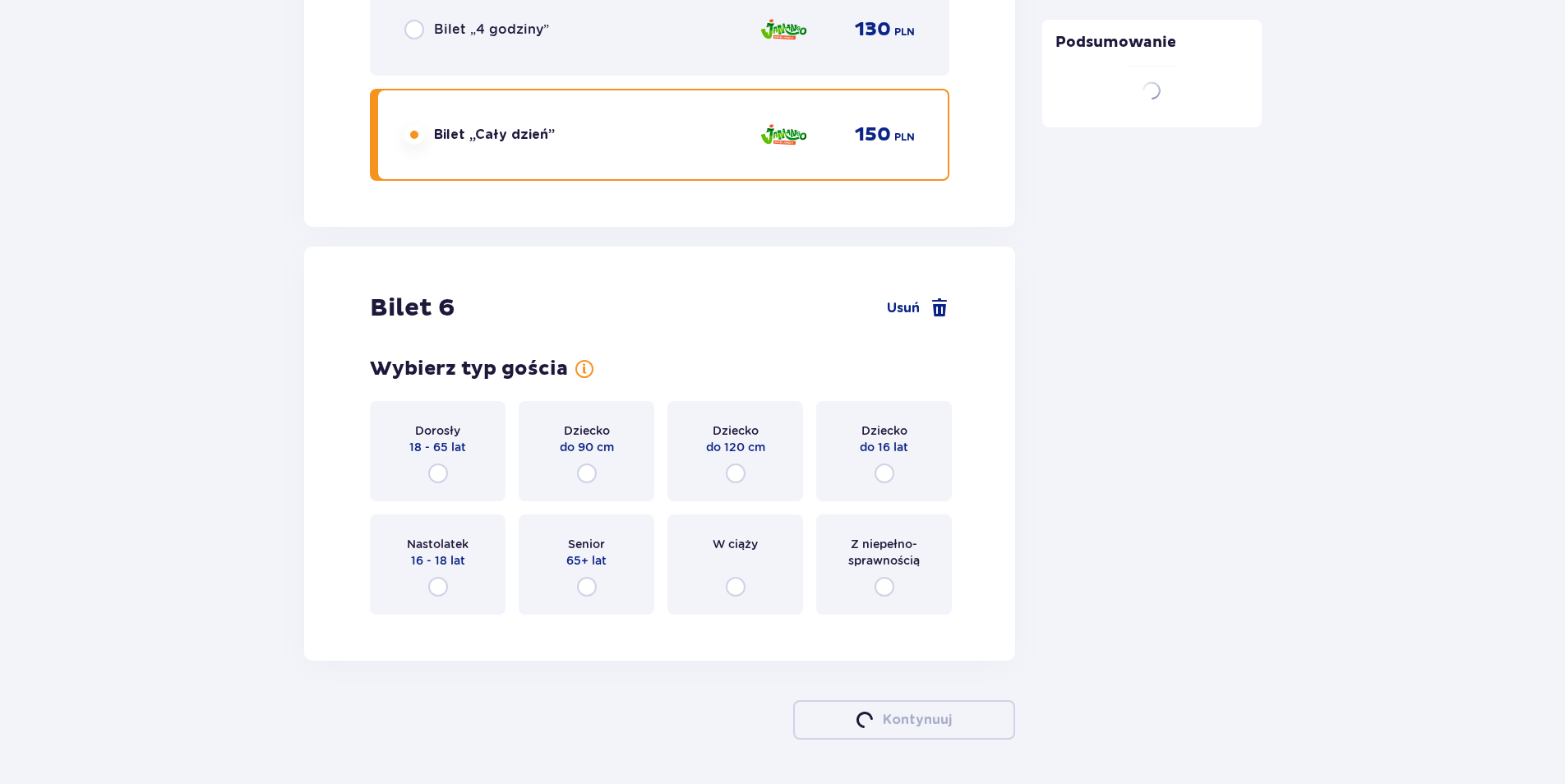
scroll to position [6773, 0]
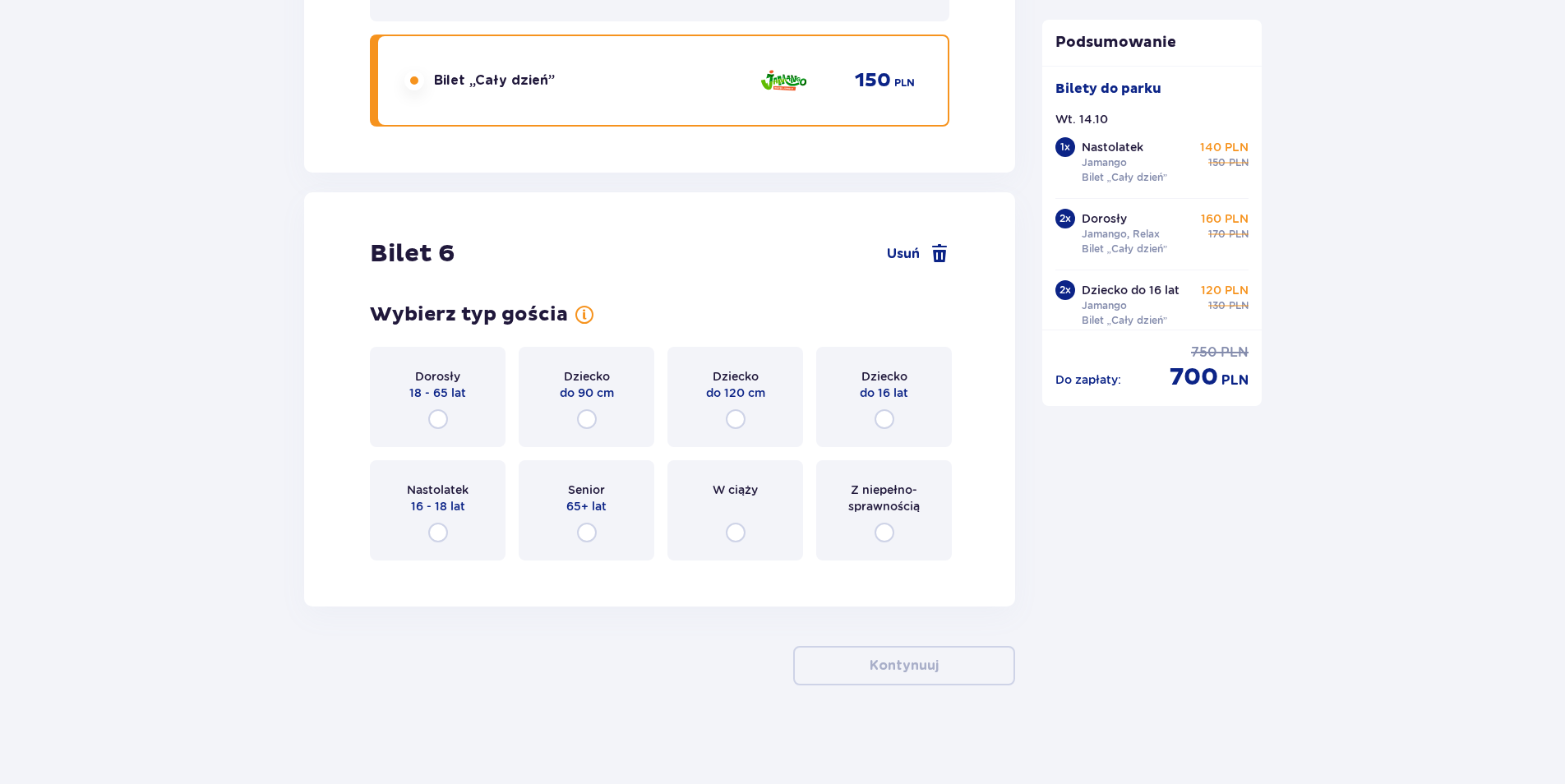
click at [729, 419] on input "radio" at bounding box center [735, 419] width 19 height 19
radio input "true"
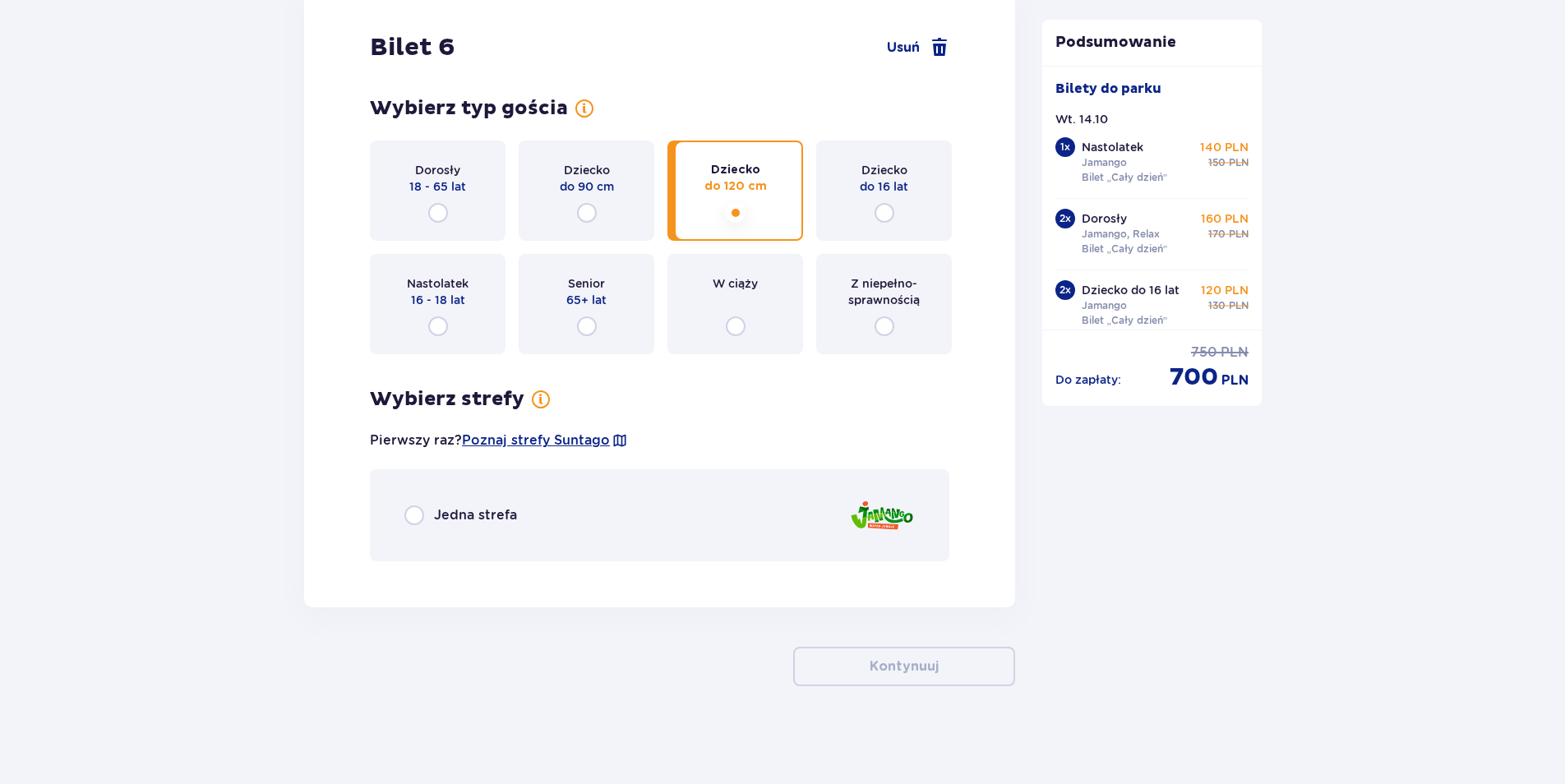
scroll to position [6980, 0]
click at [408, 518] on input "radio" at bounding box center [414, 514] width 19 height 19
radio input "true"
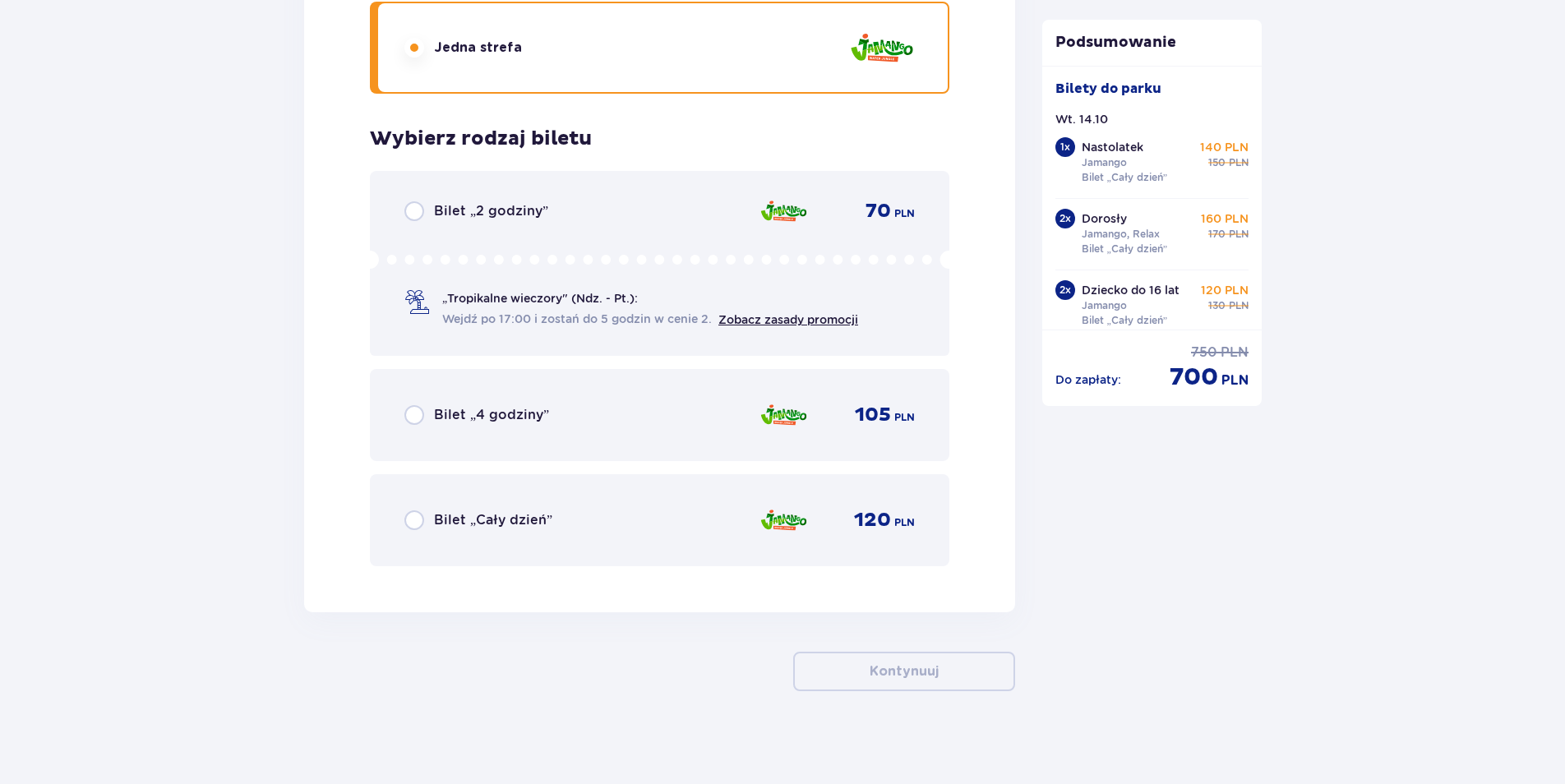
scroll to position [7453, 0]
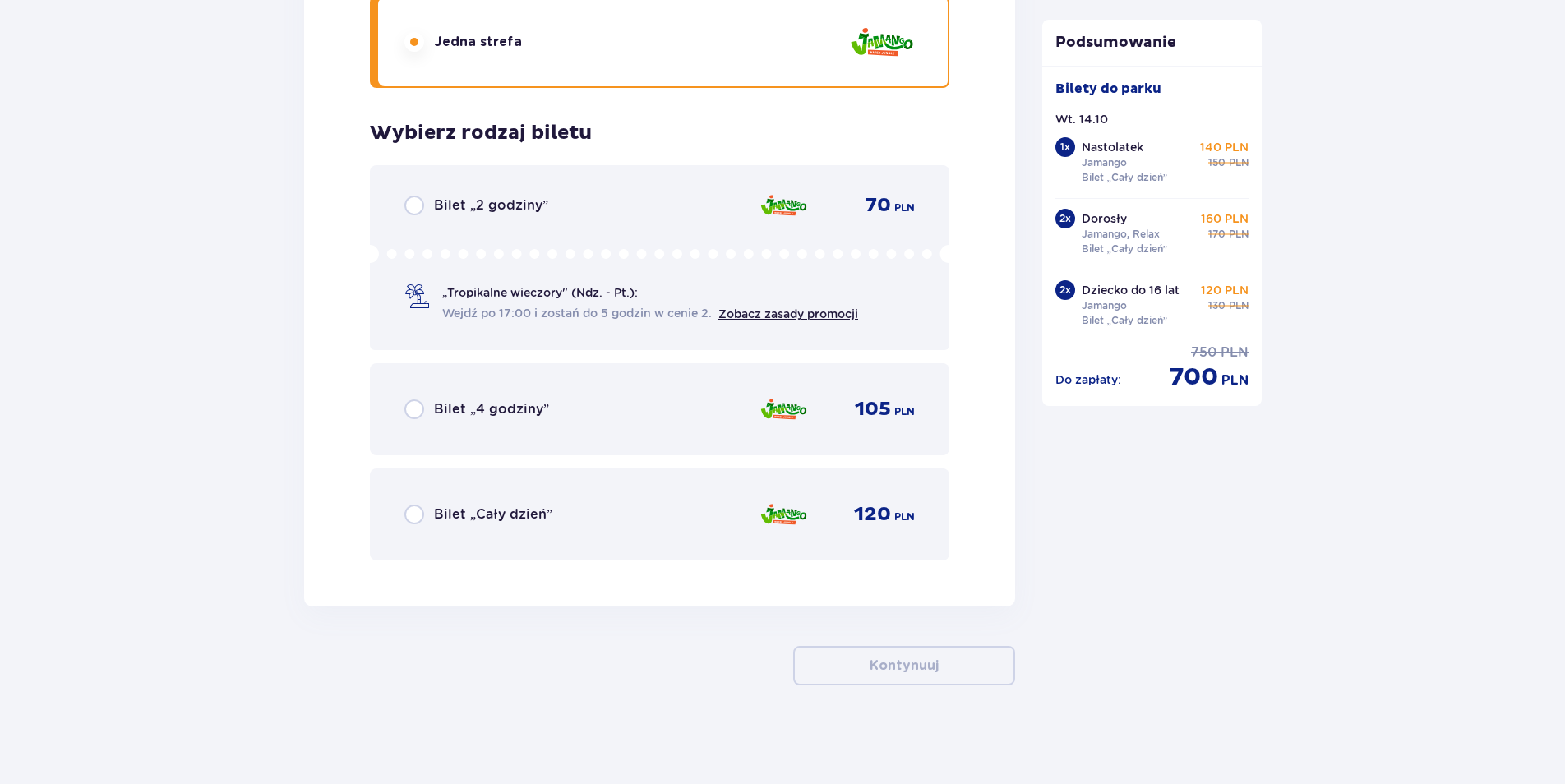
click at [418, 521] on input "radio" at bounding box center [414, 514] width 19 height 19
radio input "true"
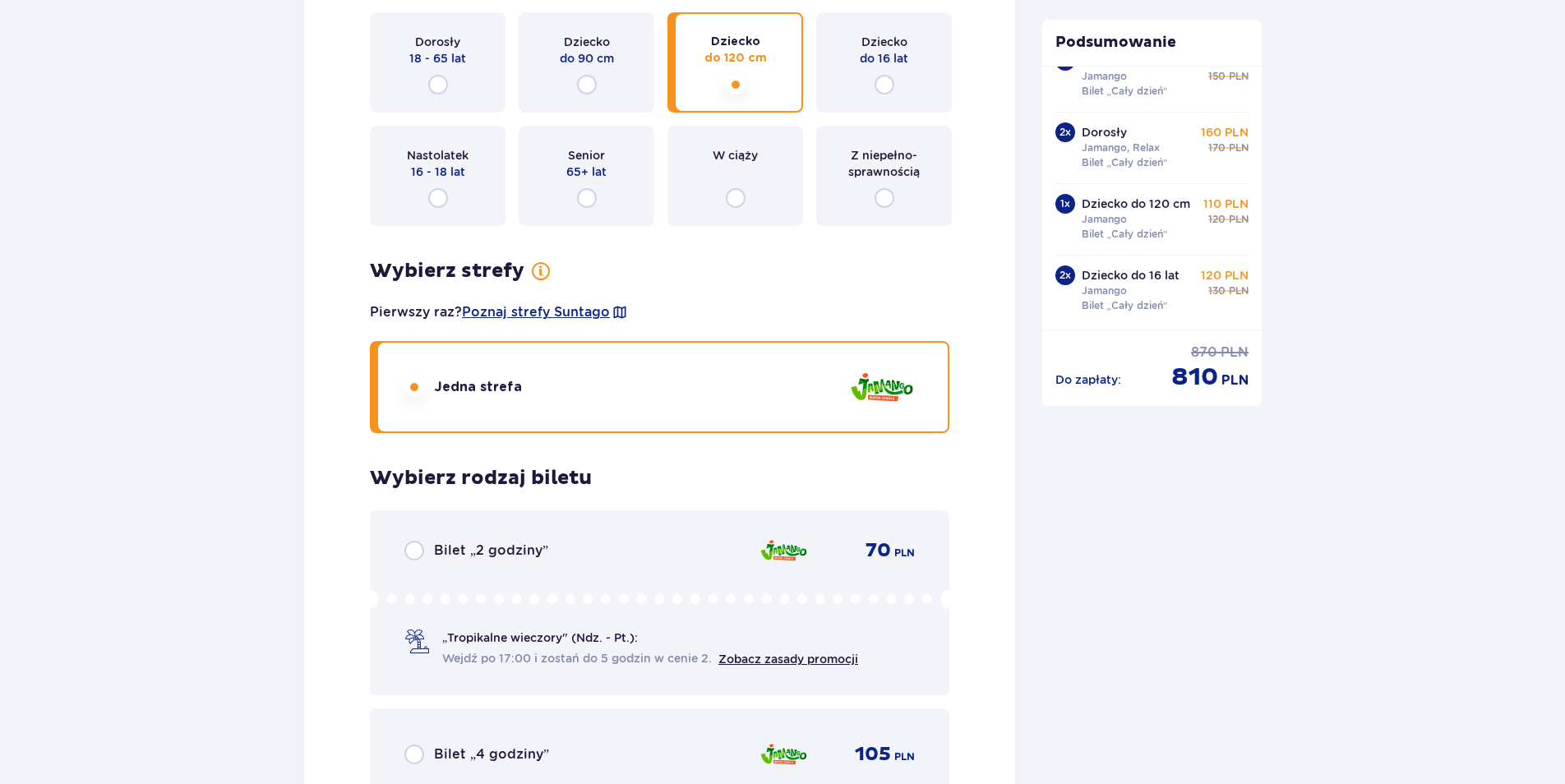
scroll to position [7182, 0]
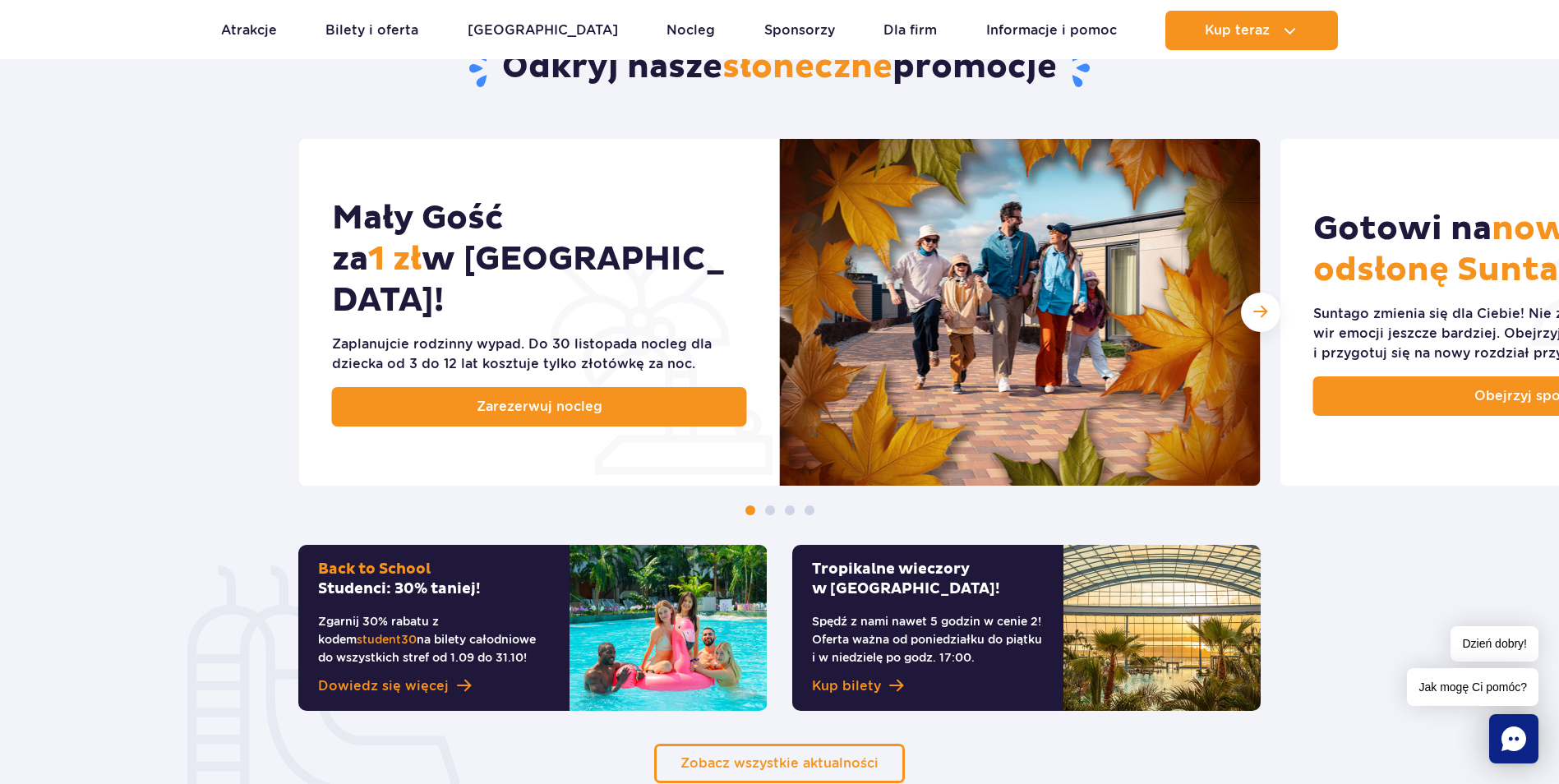
scroll to position [876, 0]
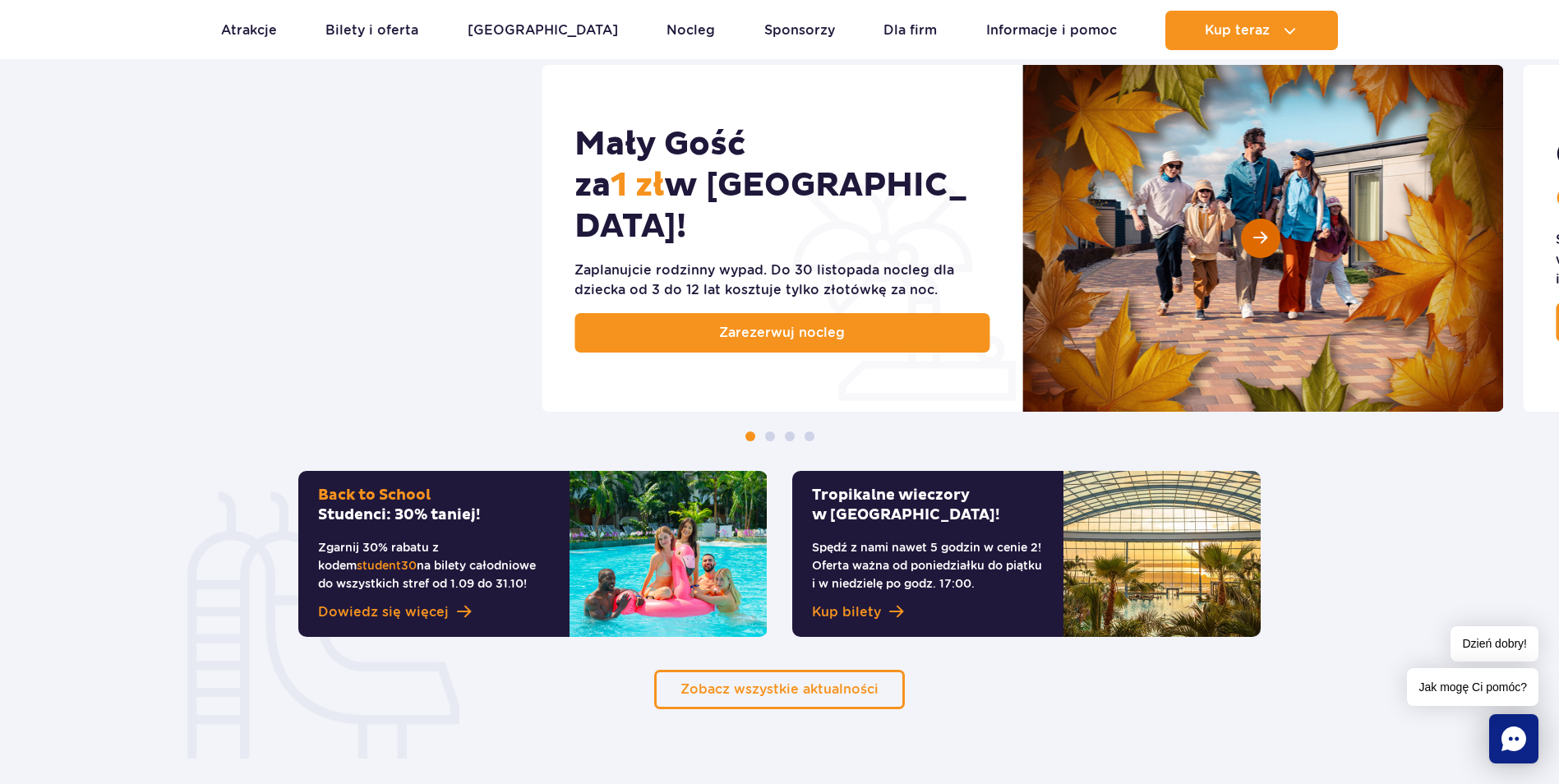
click at [1250, 229] on div "Następny slajd" at bounding box center [1261, 238] width 40 height 40
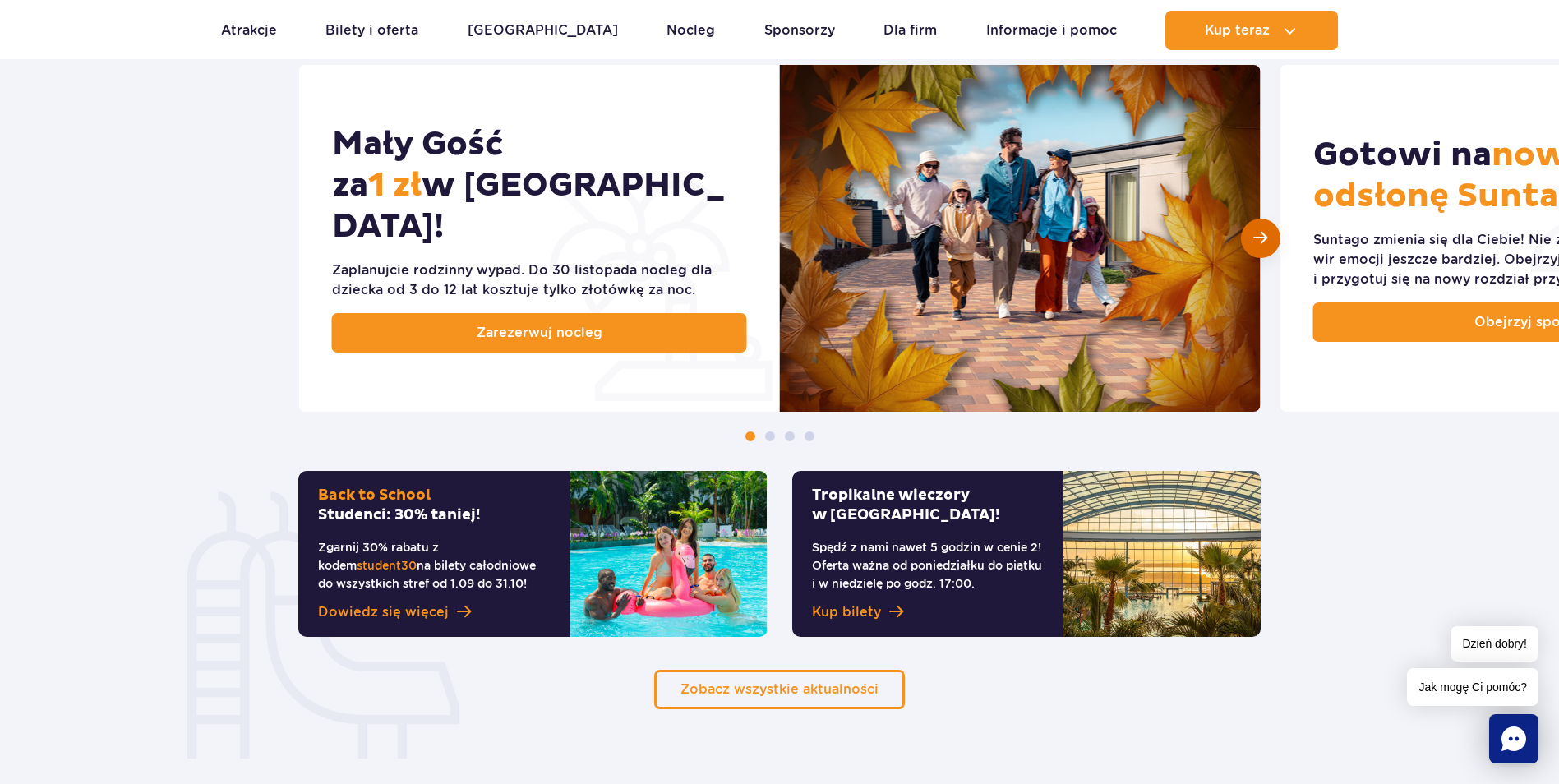
click at [1250, 229] on div "Następny slajd" at bounding box center [1261, 238] width 40 height 40
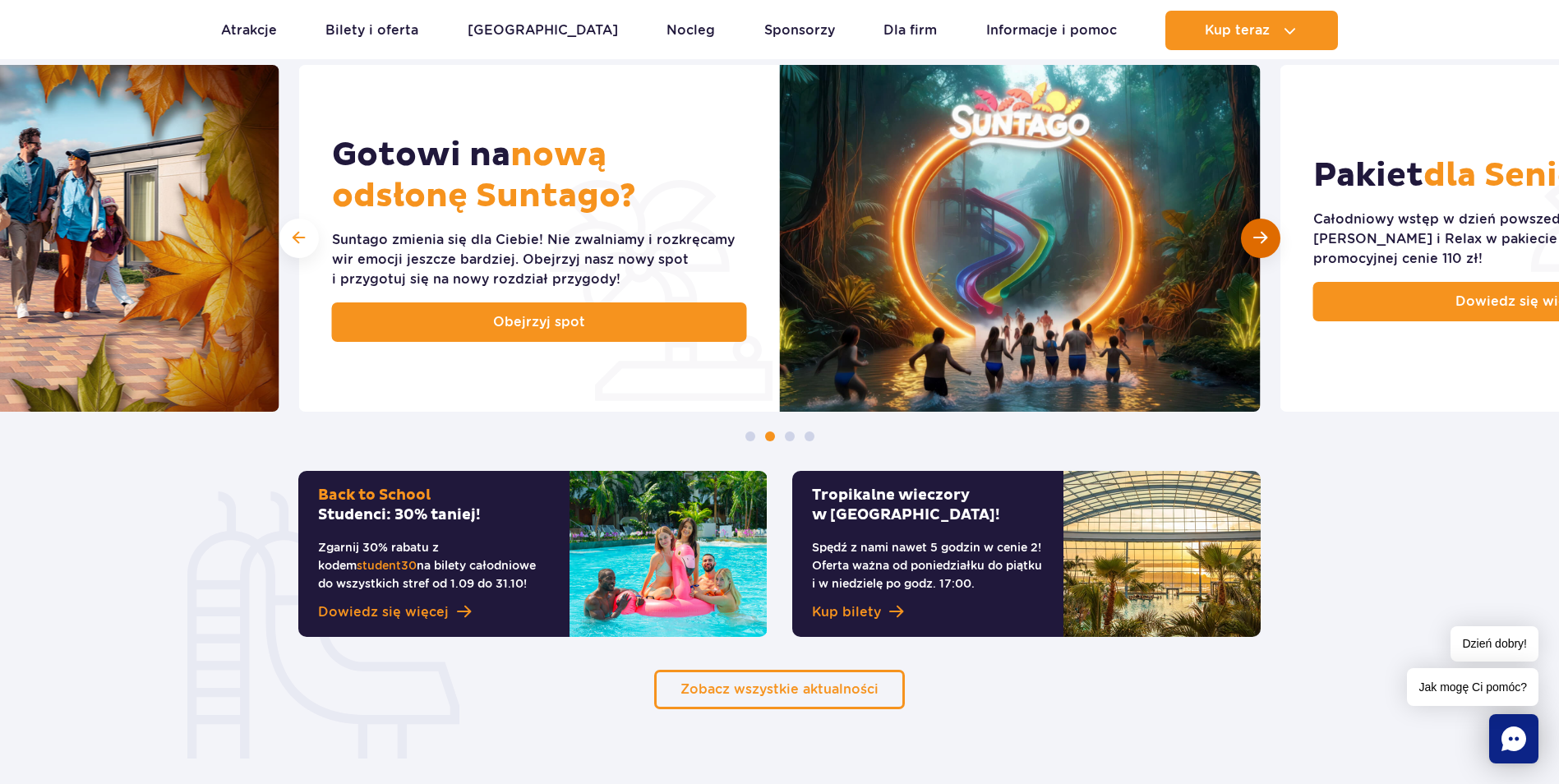
click at [1250, 229] on div "Następny slajd" at bounding box center [1261, 238] width 40 height 40
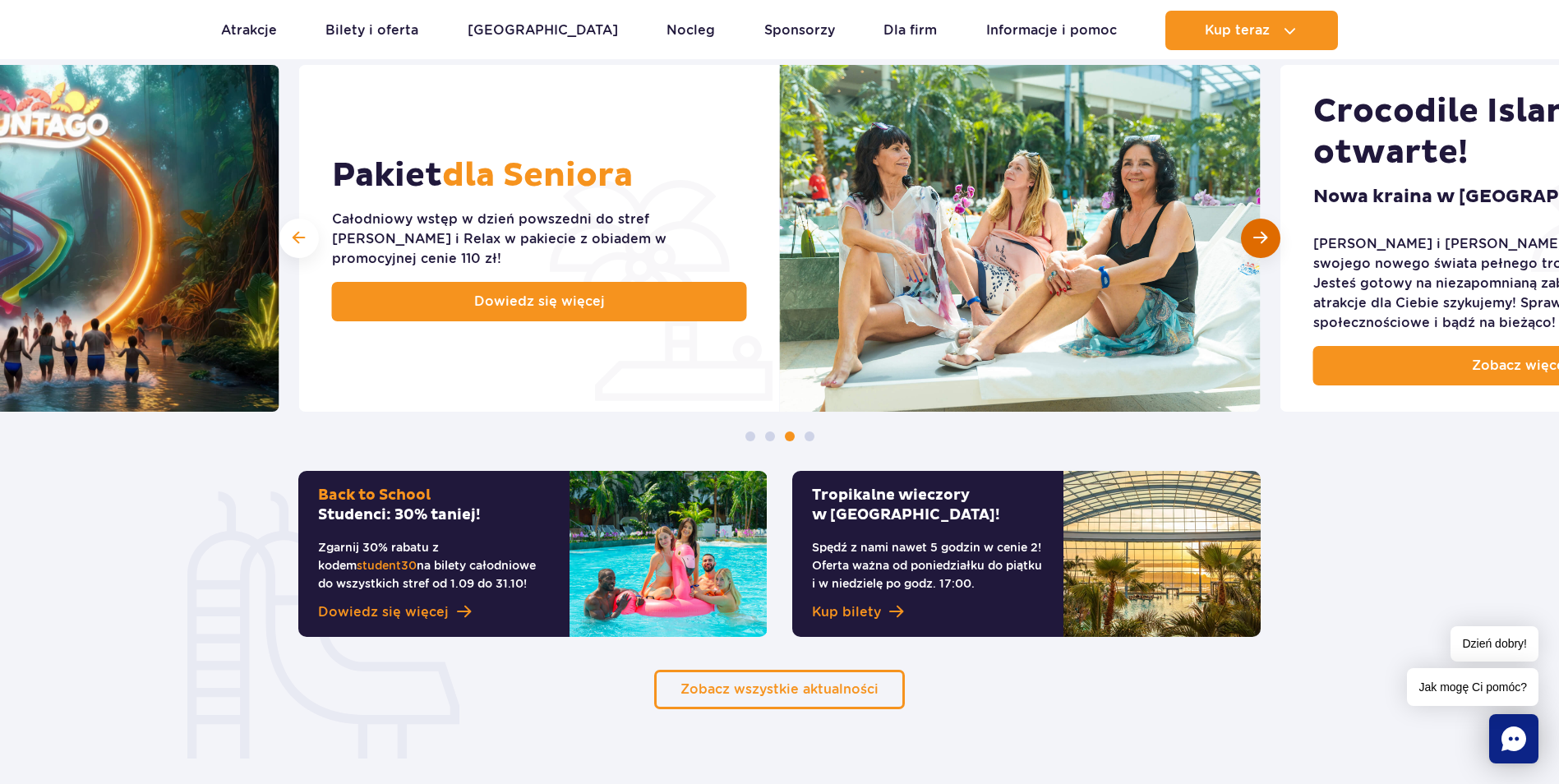
click at [1250, 229] on div "Następny slajd" at bounding box center [1261, 238] width 40 height 40
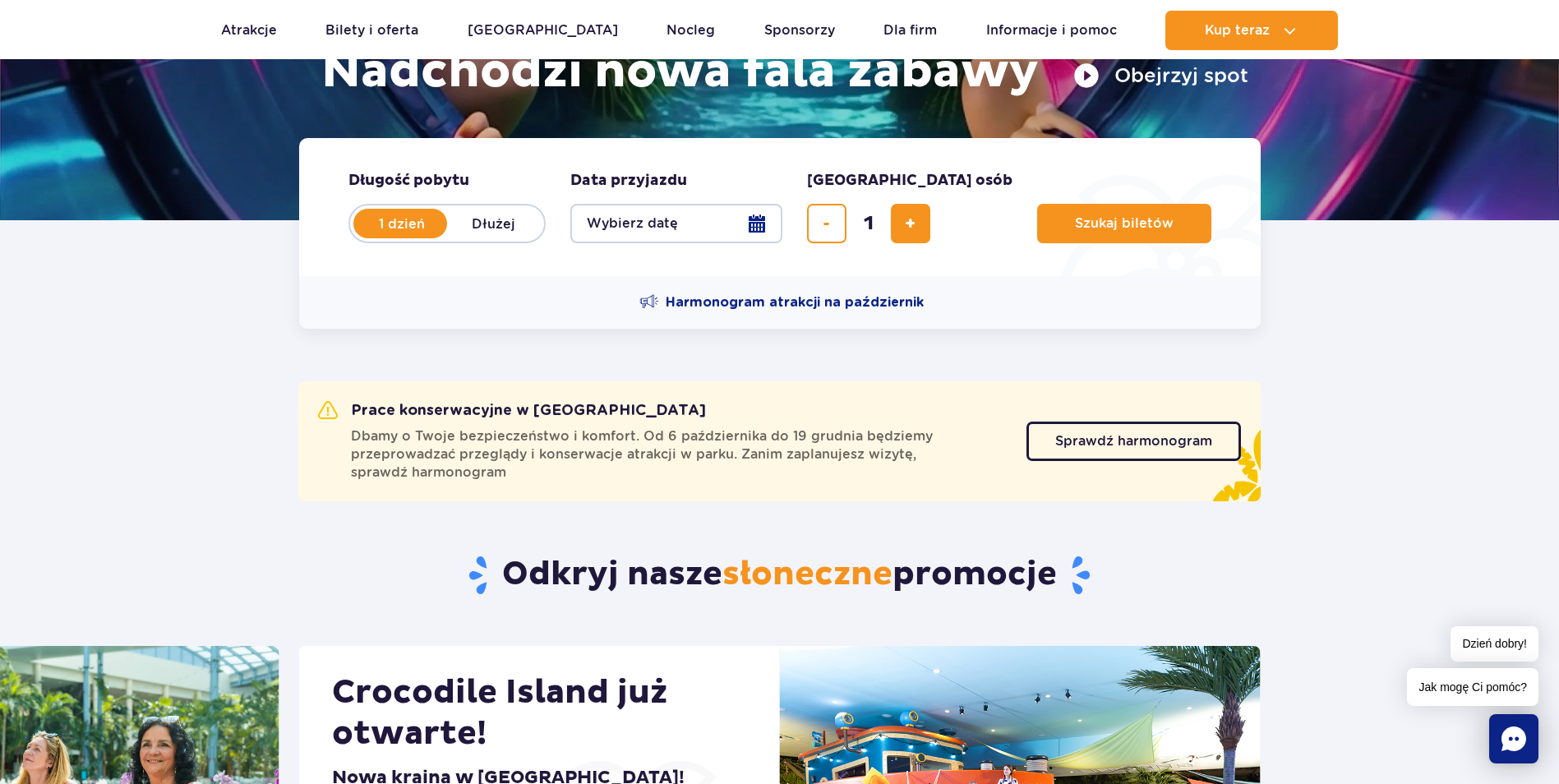
scroll to position [220, 0]
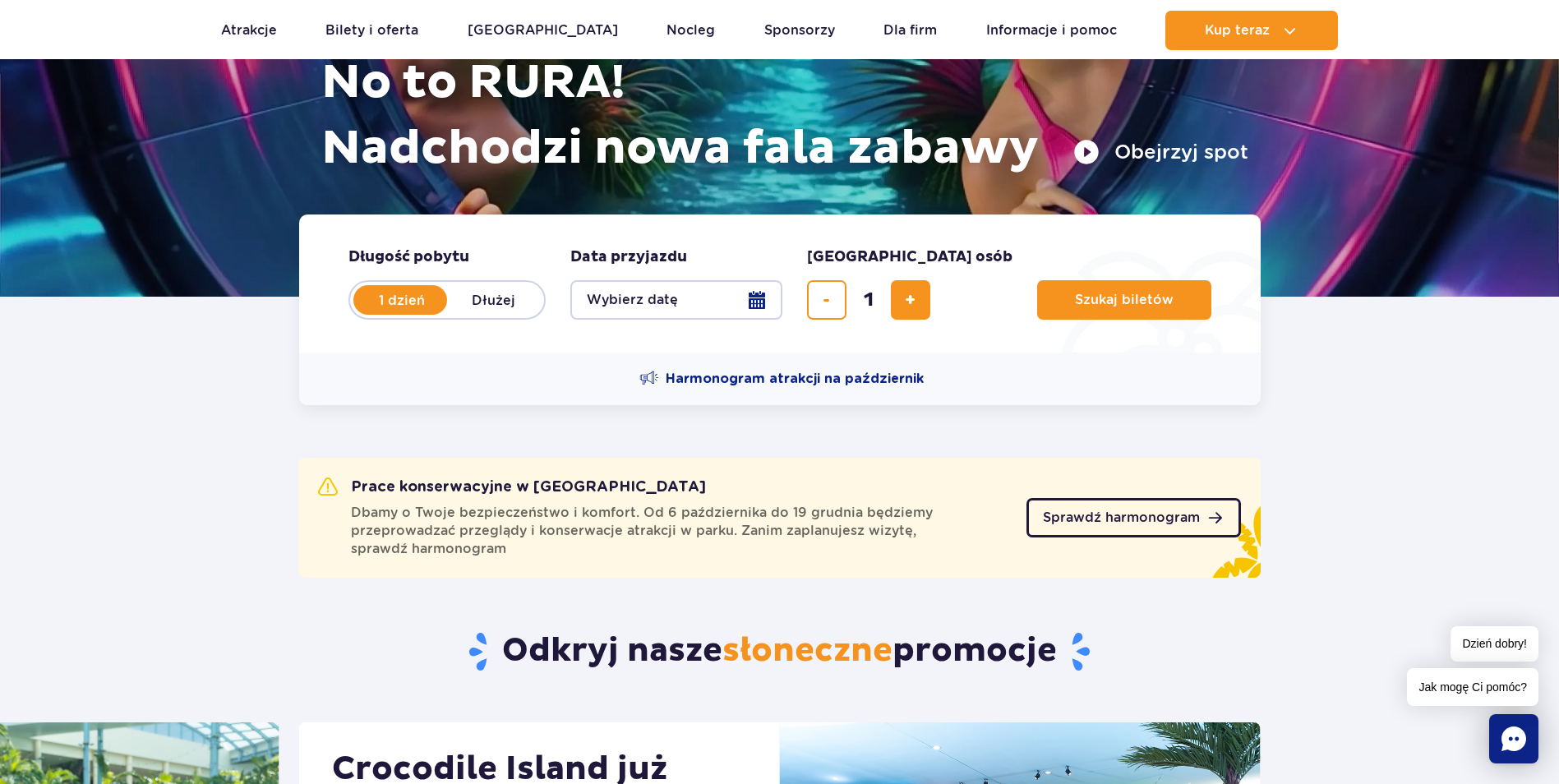
click at [1059, 522] on span "Sprawdź harmonogram" at bounding box center [1121, 518] width 157 height 14
